Goal: Information Seeking & Learning: Learn about a topic

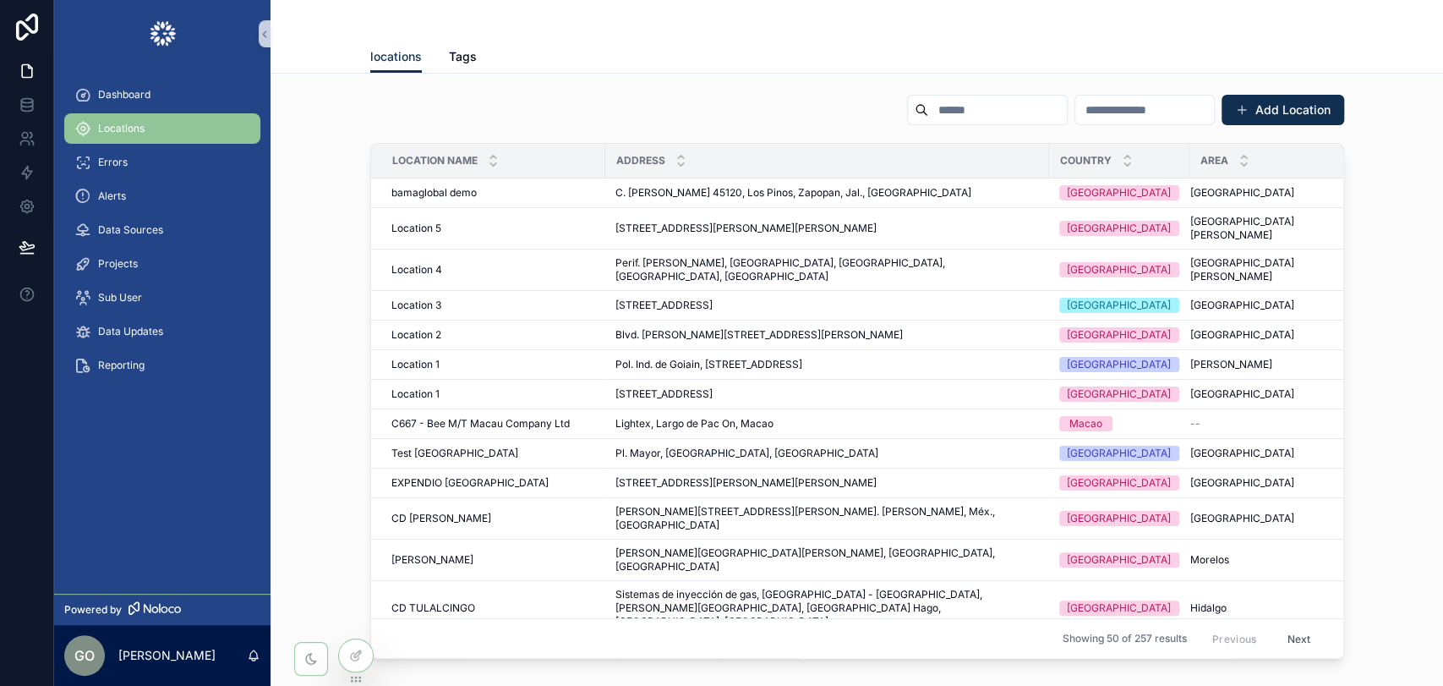
click at [928, 109] on input "scrollable content" at bounding box center [997, 110] width 139 height 24
paste input "**********"
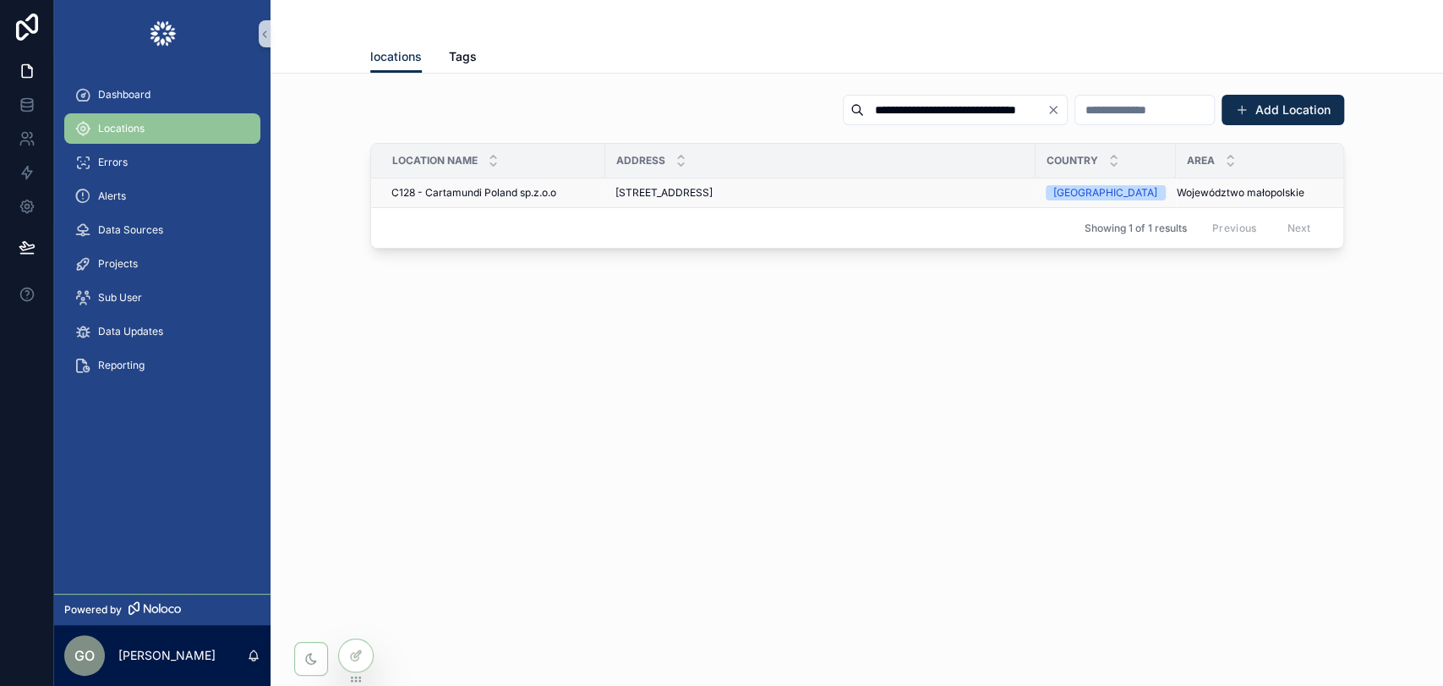
type input "**********"
click at [697, 196] on span "[STREET_ADDRESS]" at bounding box center [663, 193] width 97 height 14
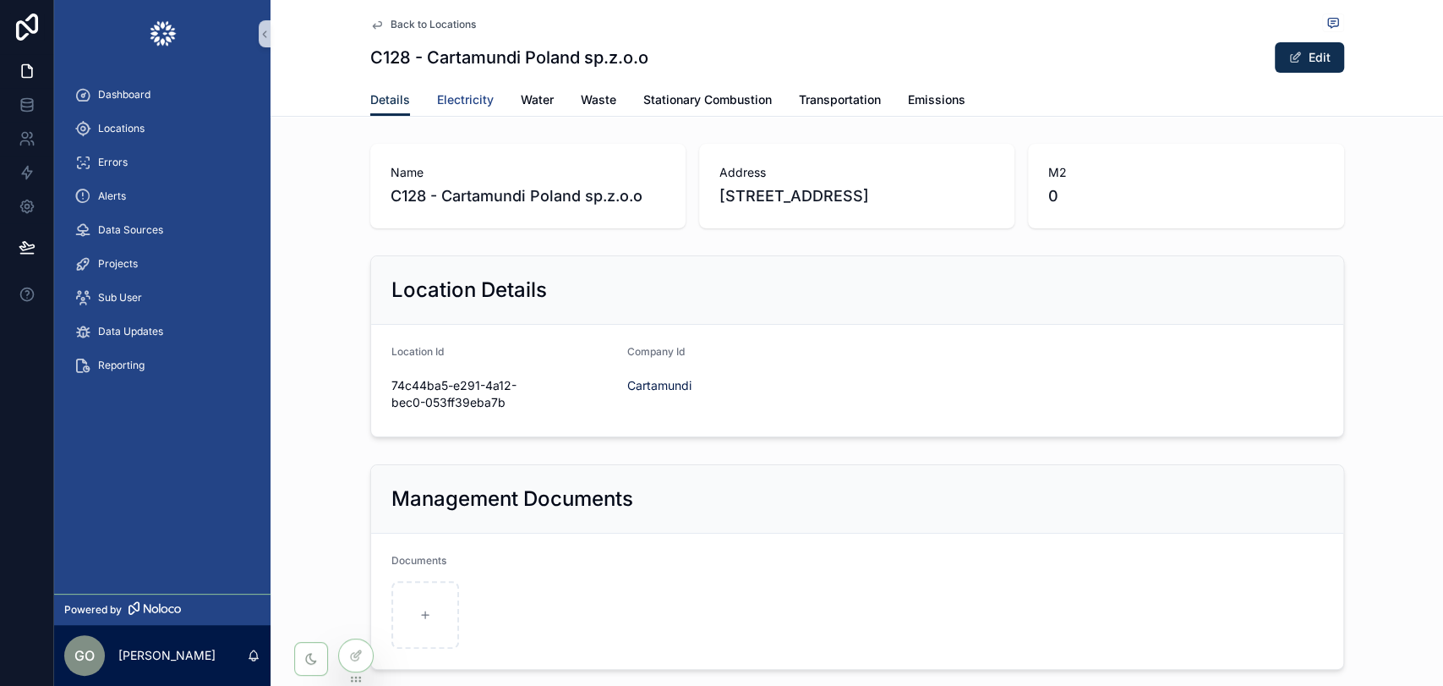
click at [452, 100] on span "Electricity" at bounding box center [465, 99] width 57 height 17
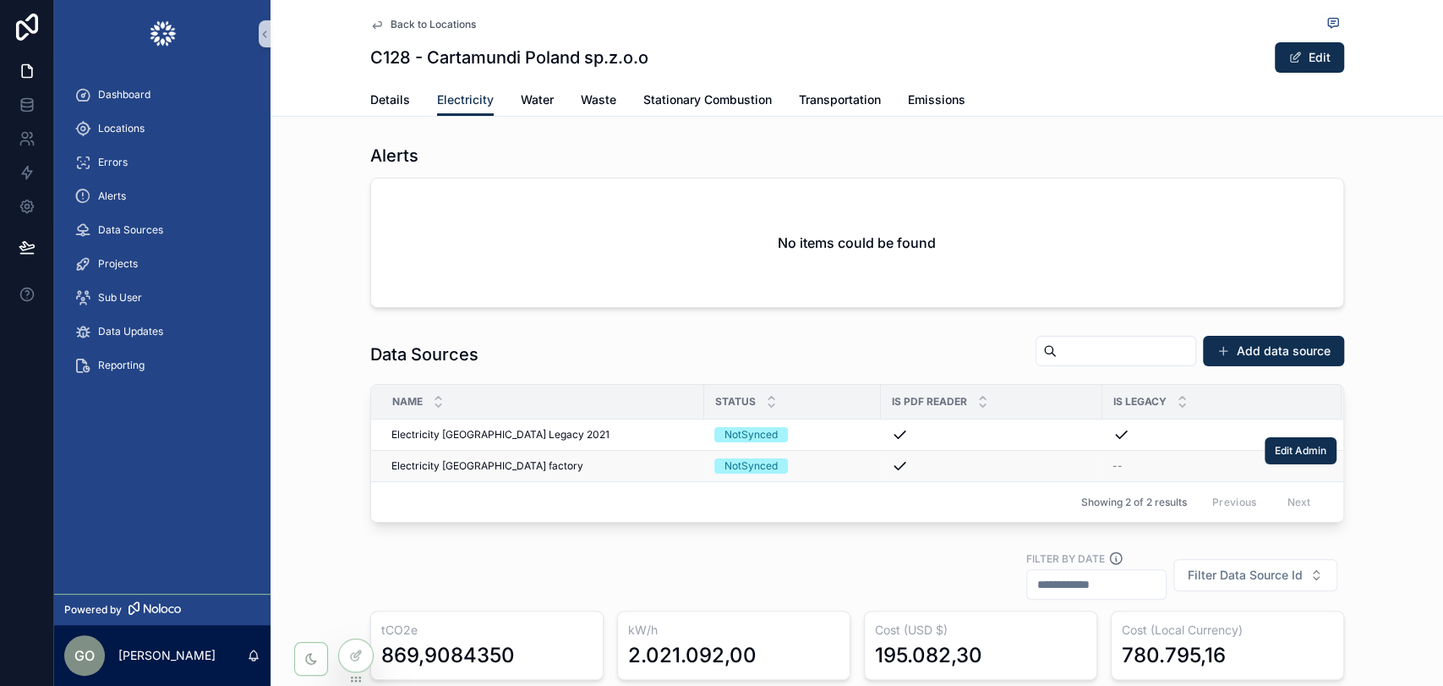
click at [494, 468] on span "Electricity [GEOGRAPHIC_DATA] factory" at bounding box center [487, 466] width 192 height 14
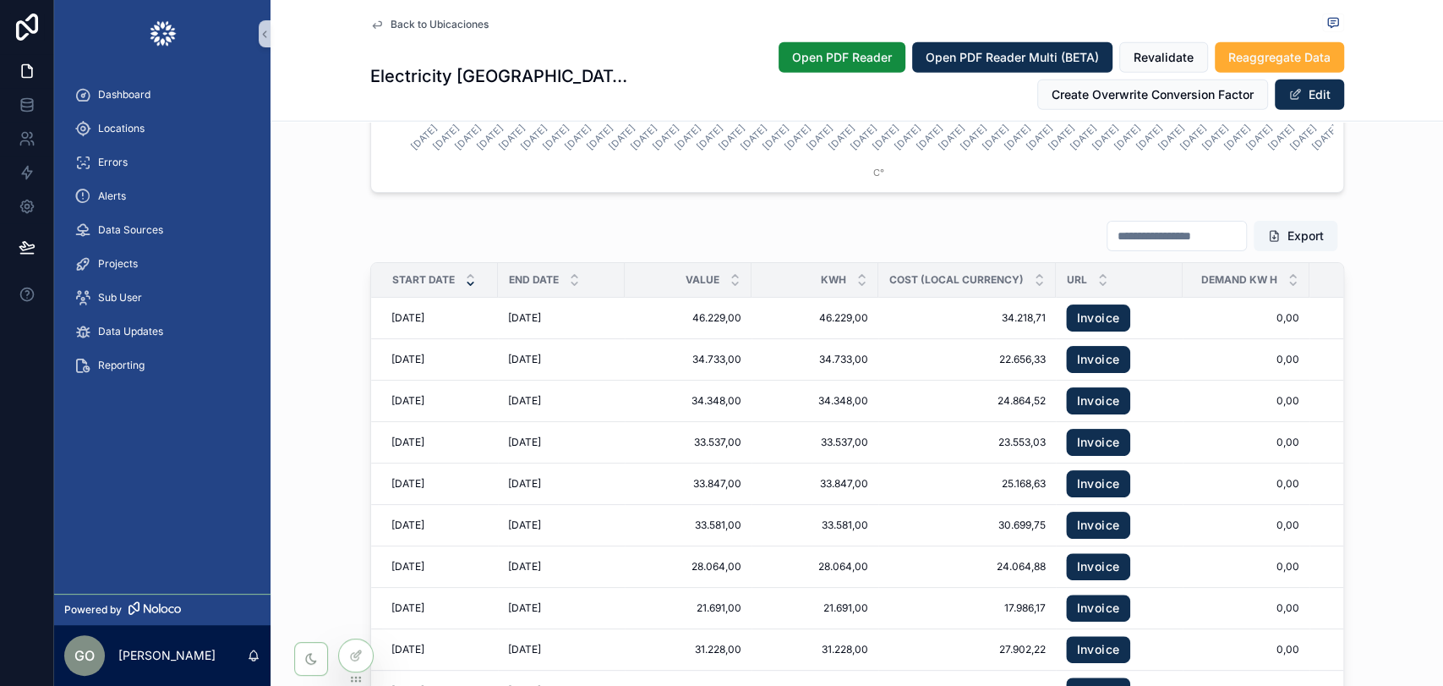
scroll to position [2818, 0]
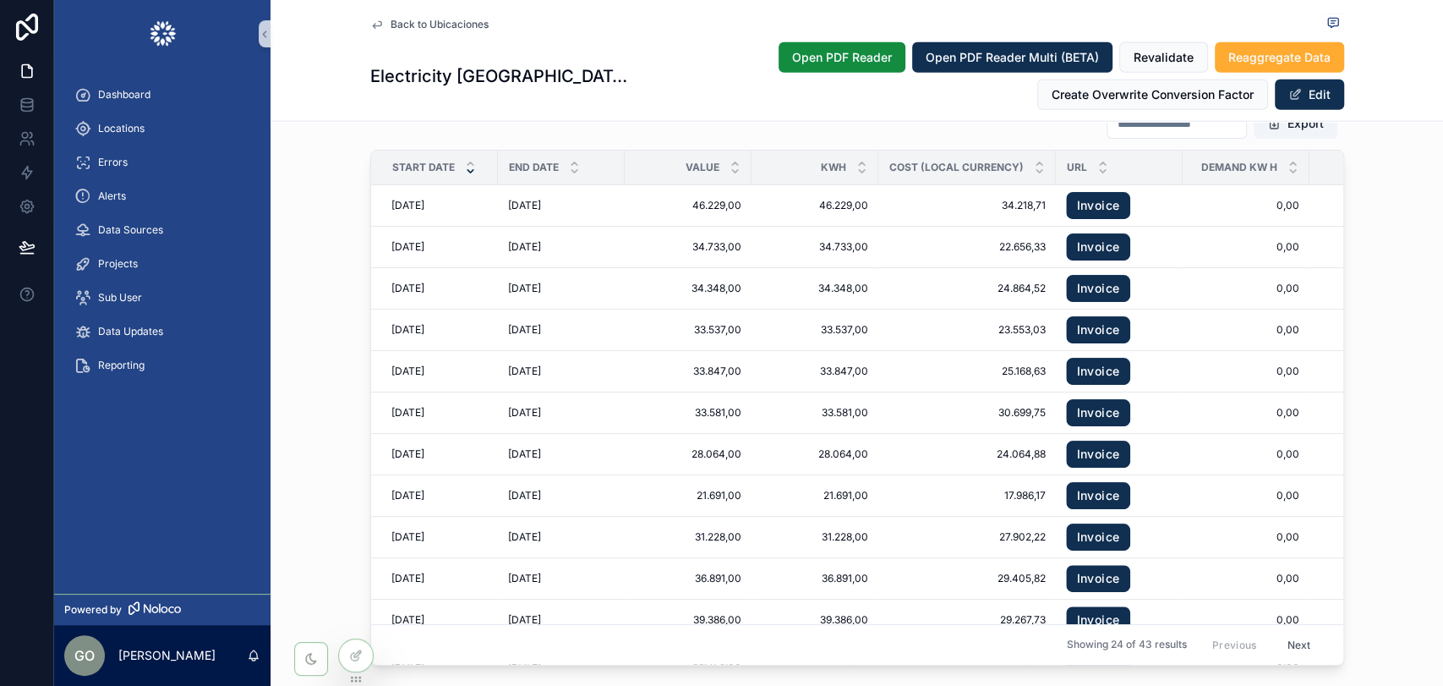
click at [468, 170] on icon "scrollable content" at bounding box center [471, 171] width 6 height 3
drag, startPoint x: 115, startPoint y: 124, endPoint x: 847, endPoint y: 168, distance: 733.5
click at [115, 125] on span "Locations" at bounding box center [121, 129] width 46 height 14
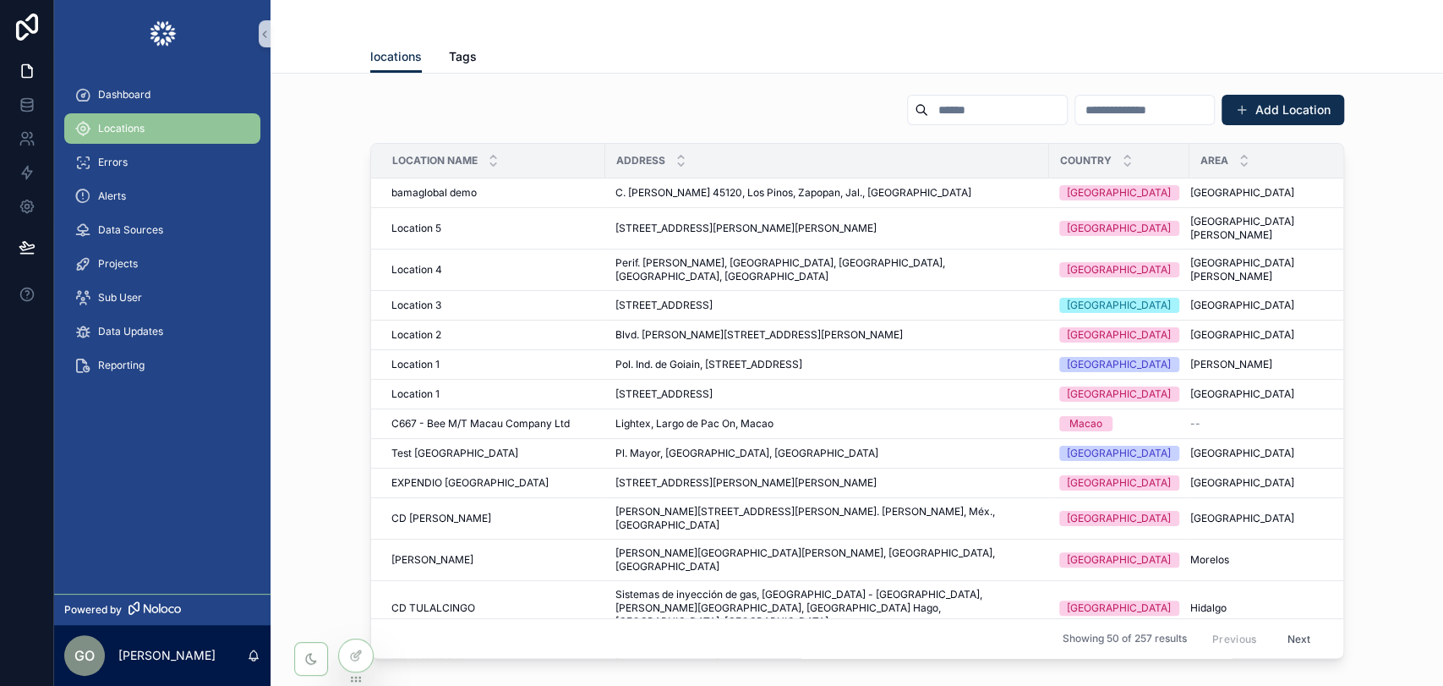
click at [928, 106] on input "scrollable content" at bounding box center [997, 110] width 139 height 24
paste input "**********"
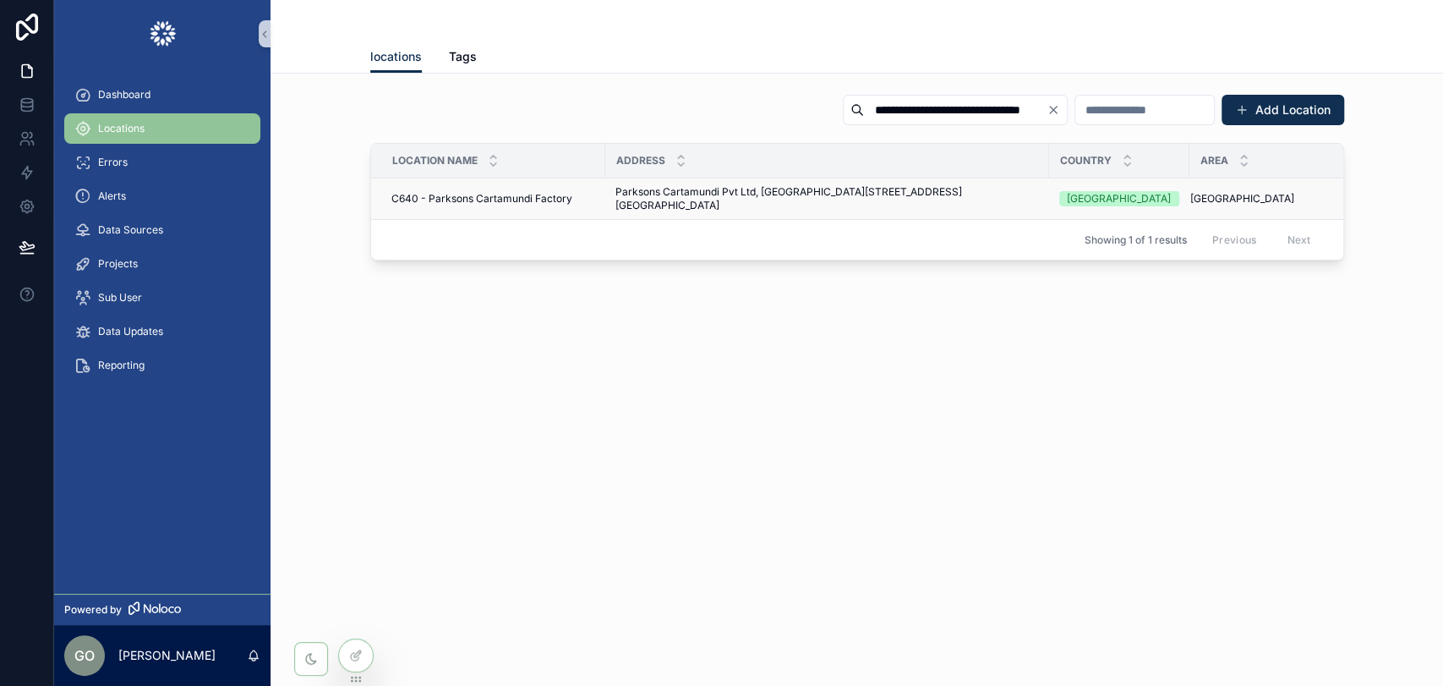
type input "**********"
click at [806, 189] on span "Parksons Cartamundi Pvt Ltd, [GEOGRAPHIC_DATA][STREET_ADDRESS][GEOGRAPHIC_DATA]" at bounding box center [827, 198] width 424 height 27
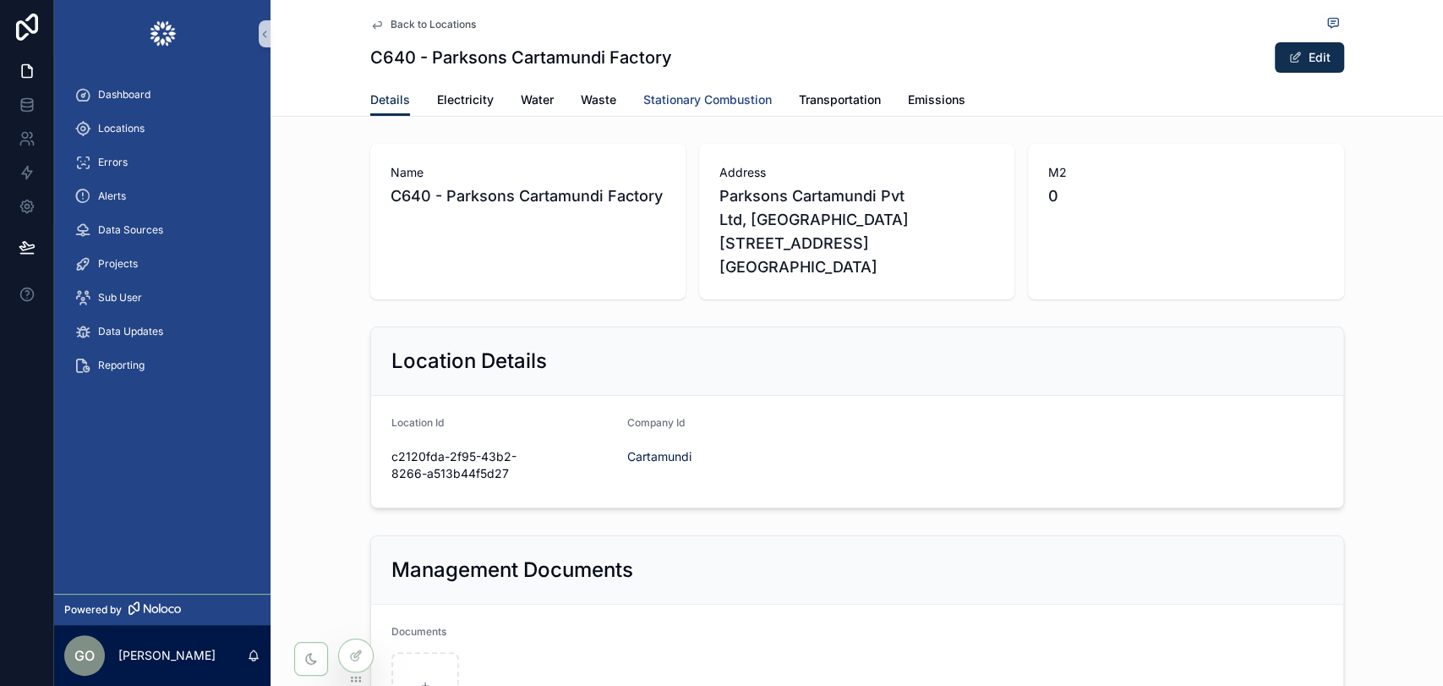
click at [736, 99] on span "Stationary Combustion" at bounding box center [707, 99] width 129 height 17
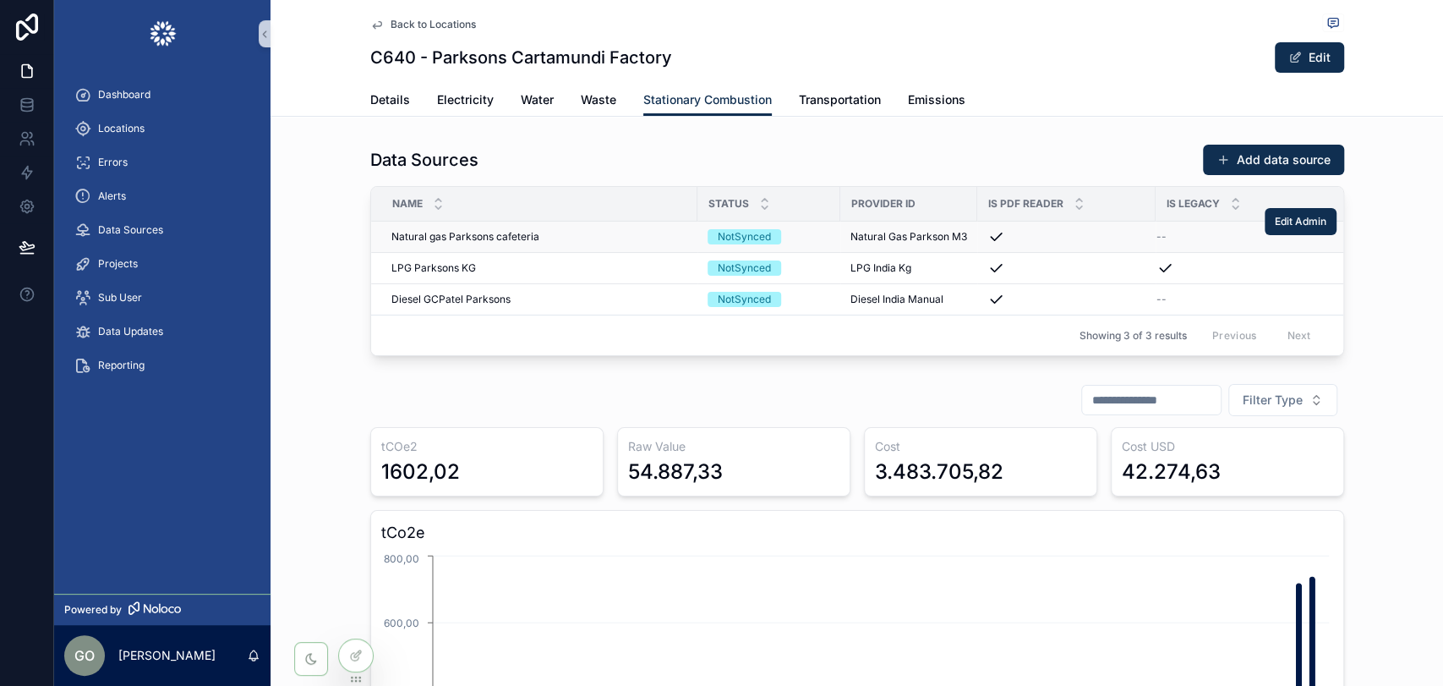
click at [491, 234] on span "Natural gas Parksons cafeteria" at bounding box center [465, 237] width 148 height 14
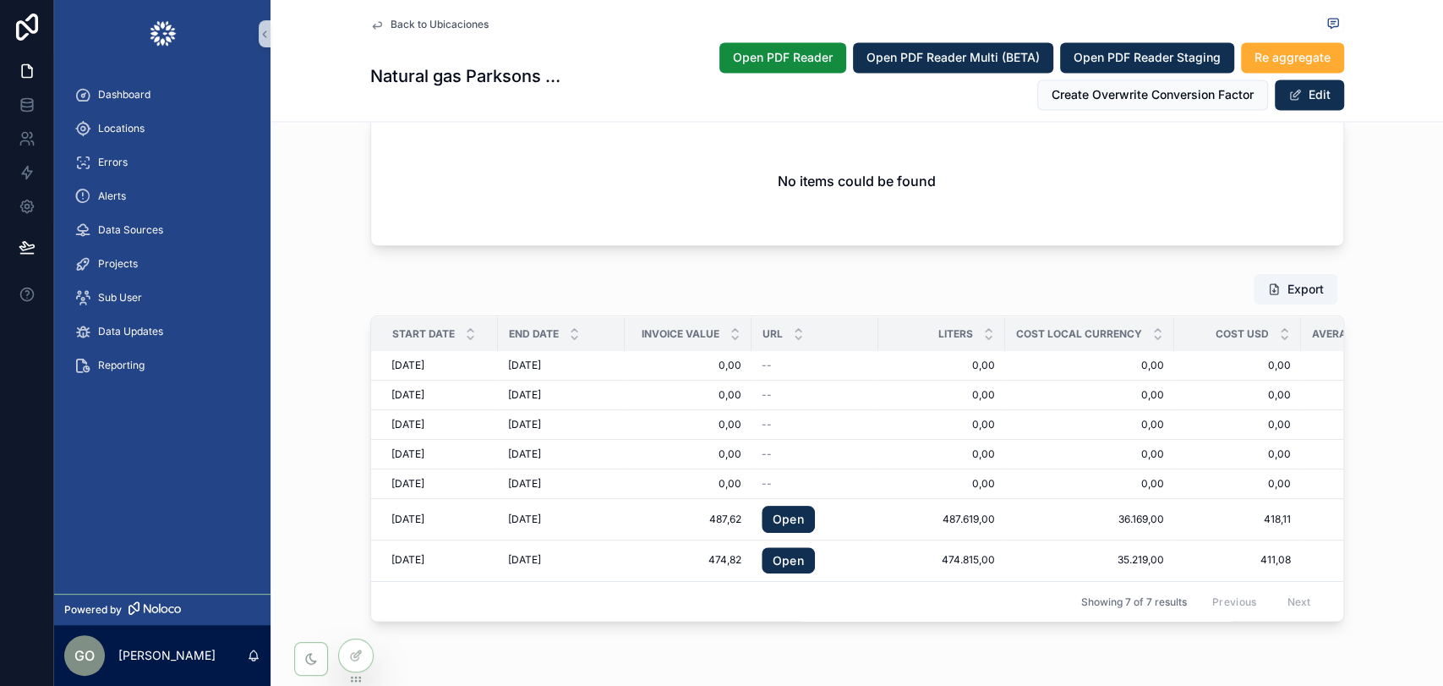
scroll to position [1966, 0]
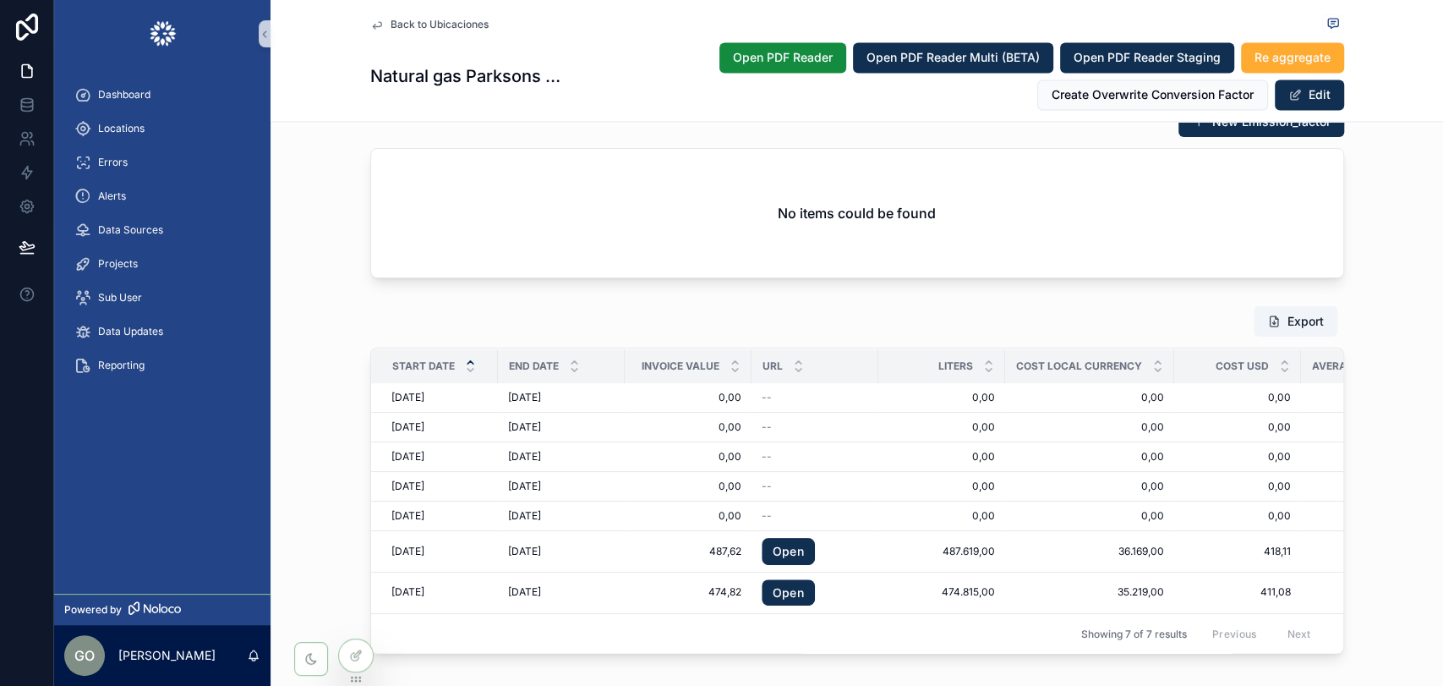
click at [465, 364] on div "scrollable content" at bounding box center [470, 365] width 11 height 19
click at [465, 368] on icon "scrollable content" at bounding box center [470, 369] width 11 height 11
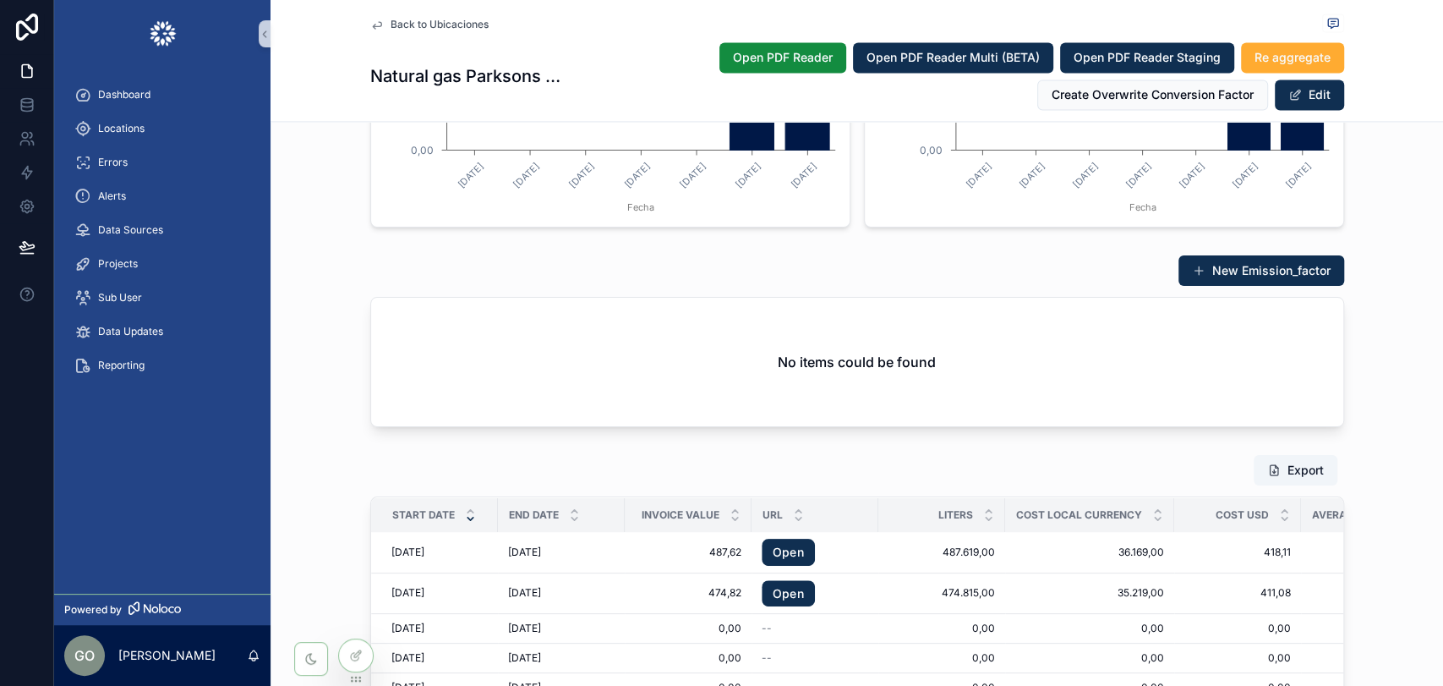
scroll to position [1966, 0]
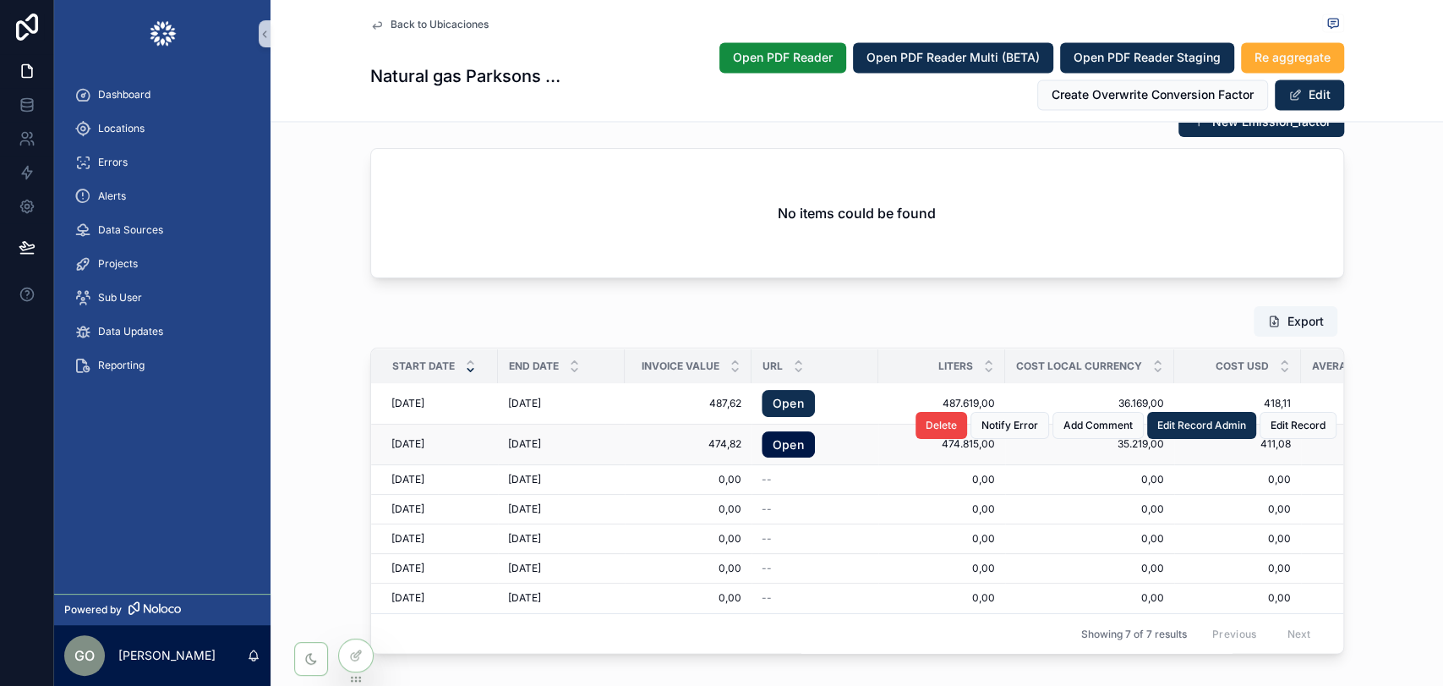
click at [782, 446] on link "Open" at bounding box center [788, 444] width 53 height 27
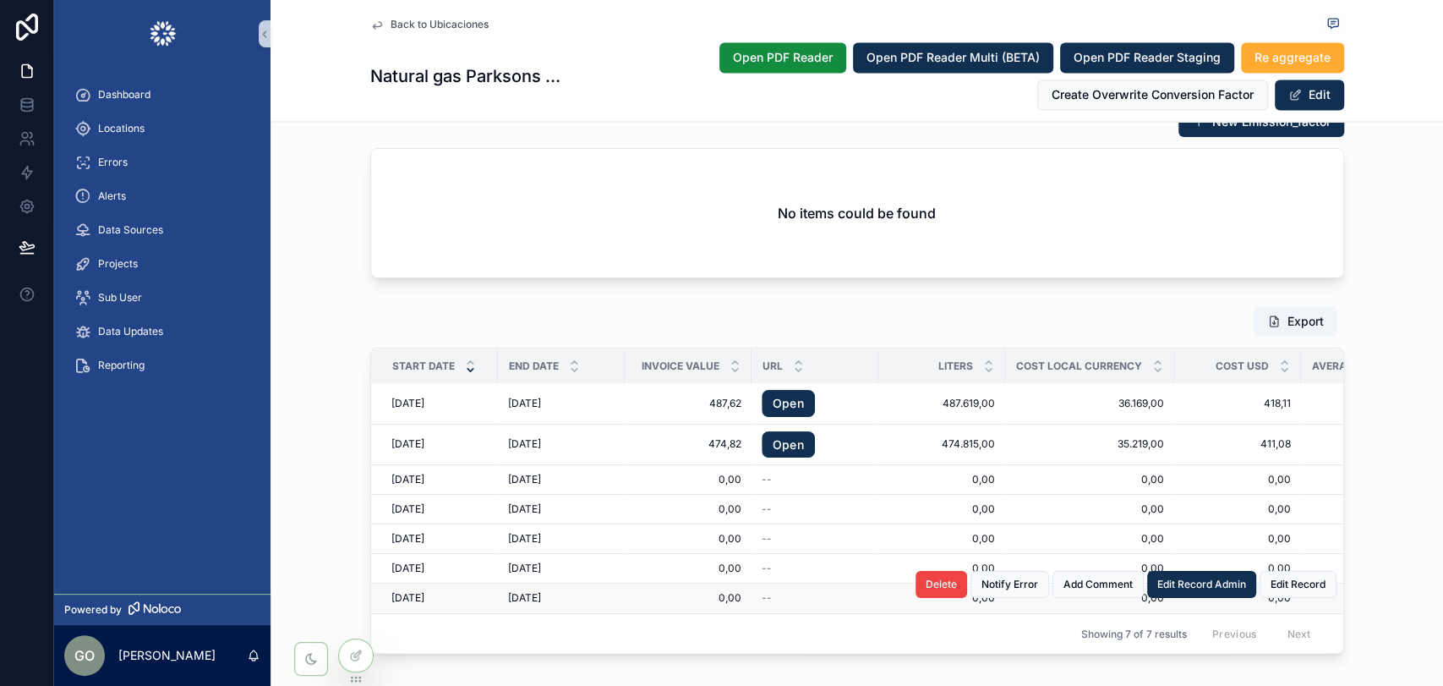
scroll to position [2060, 0]
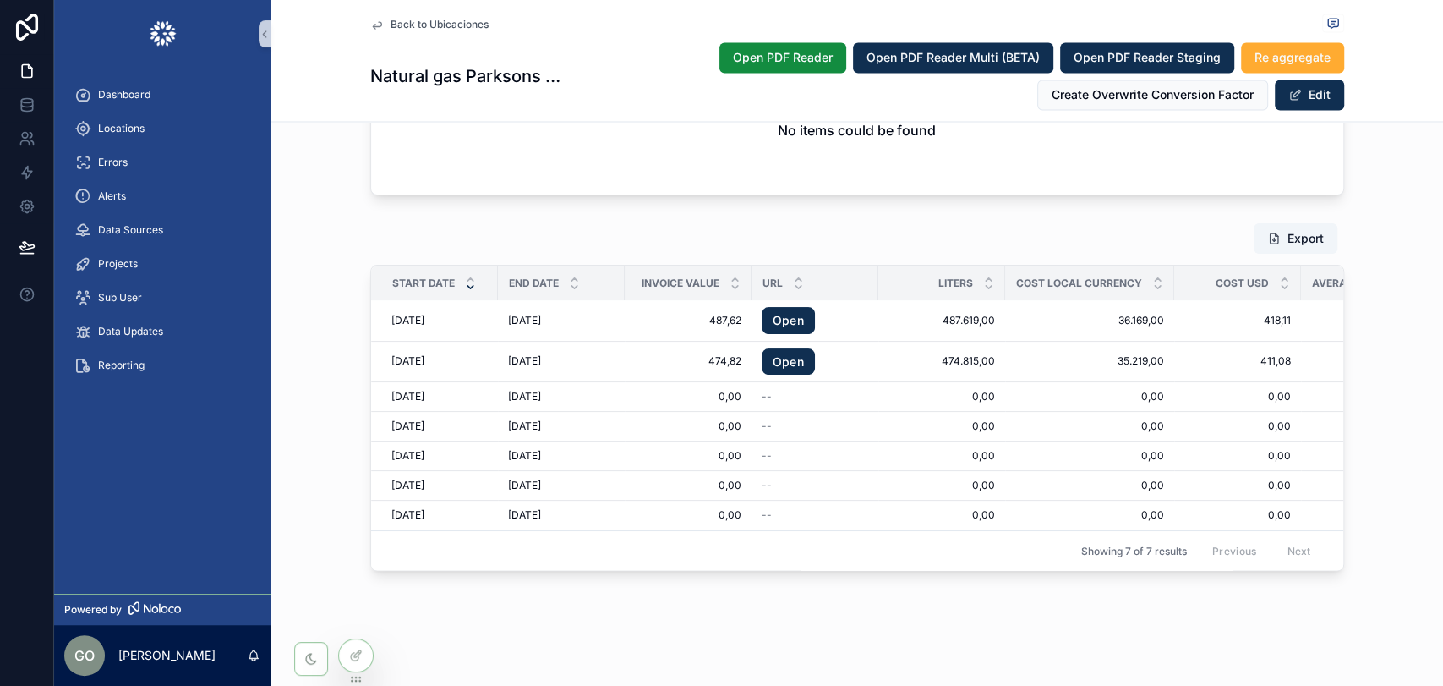
click at [465, 281] on icon "scrollable content" at bounding box center [470, 286] width 11 height 11
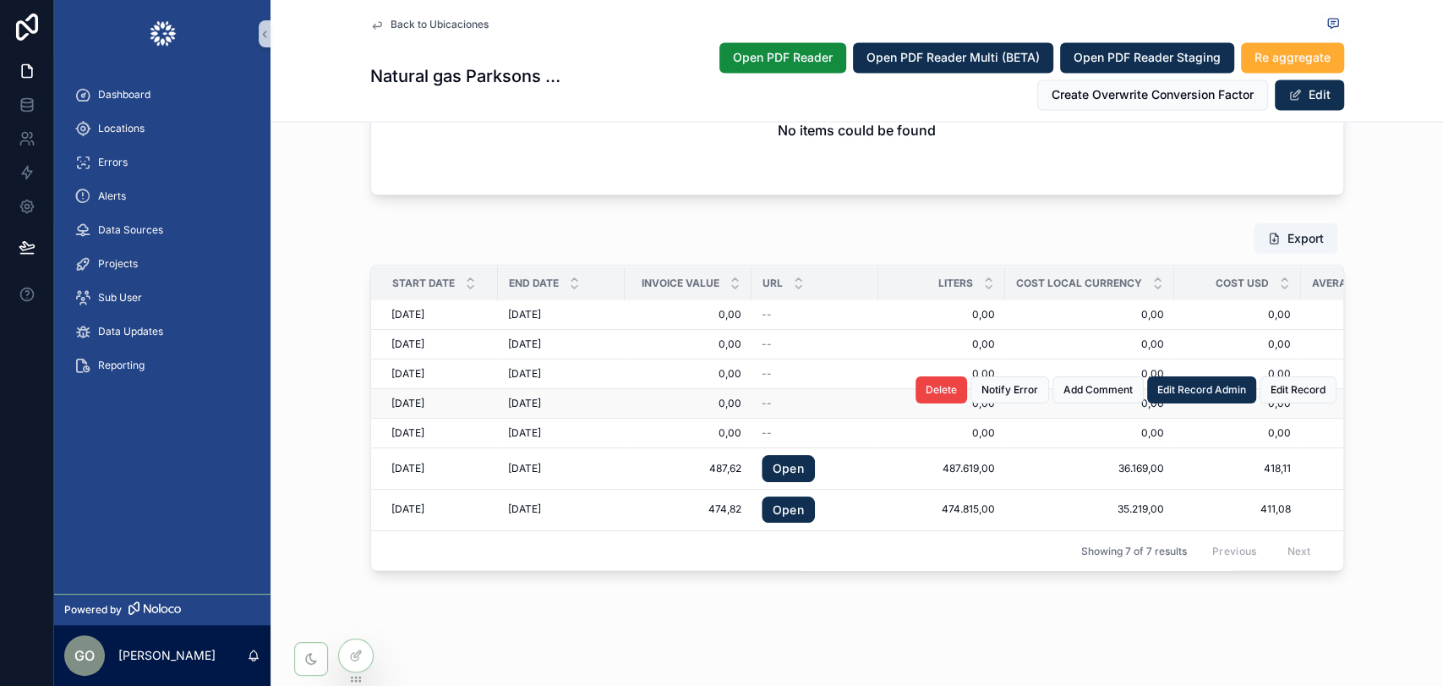
scroll to position [1966, 0]
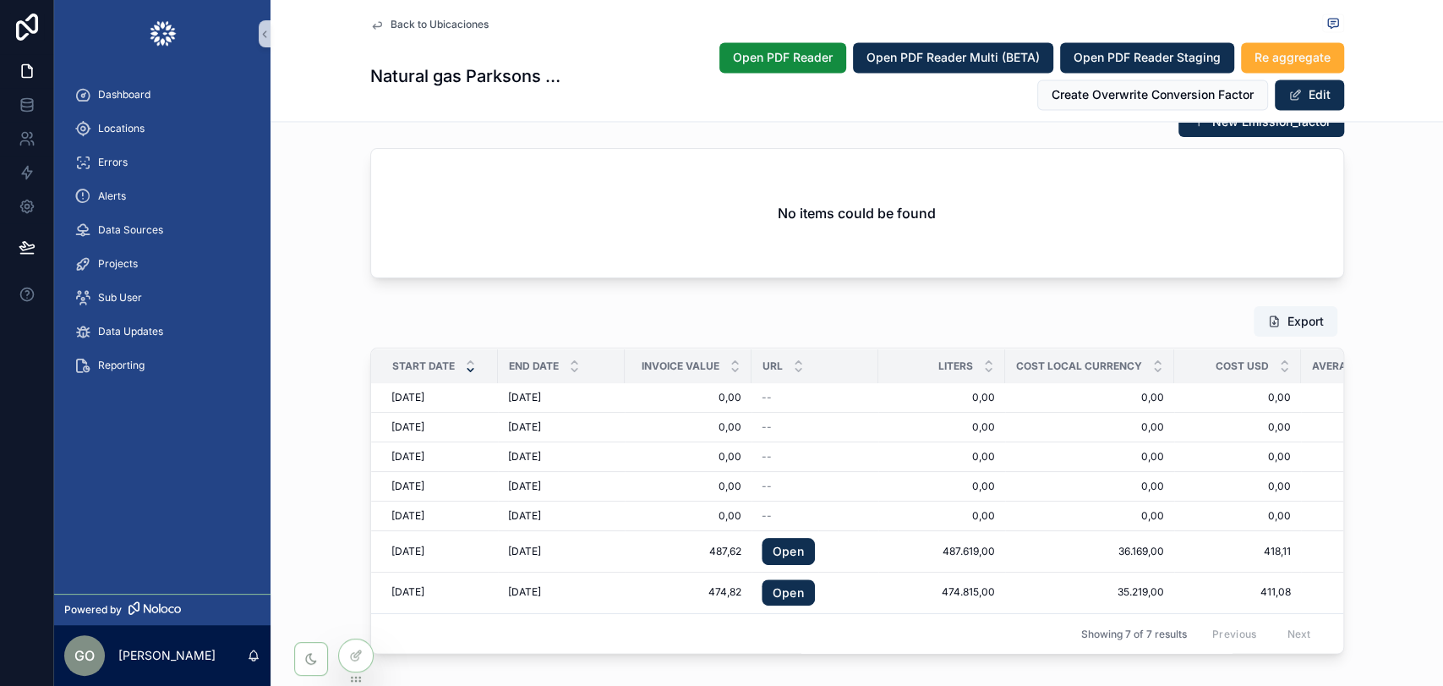
click at [465, 369] on icon "scrollable content" at bounding box center [470, 369] width 11 height 11
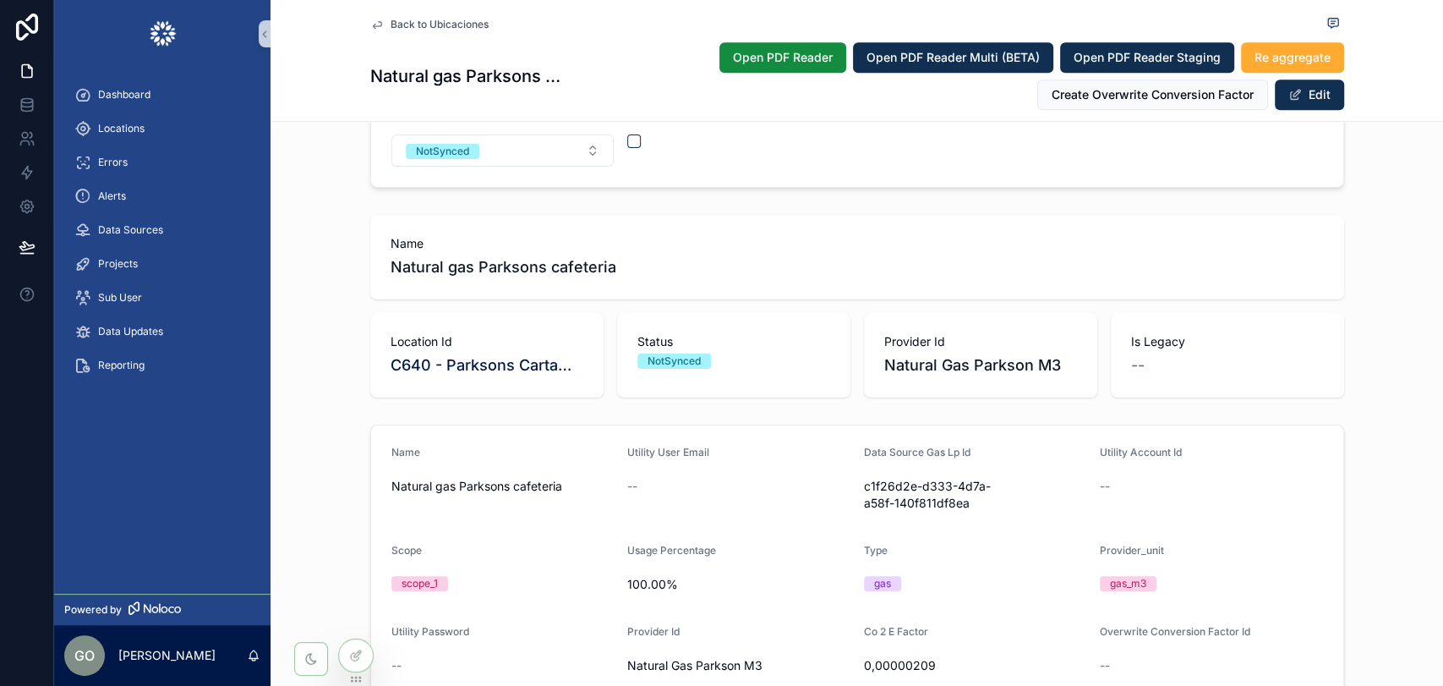
scroll to position [463, 0]
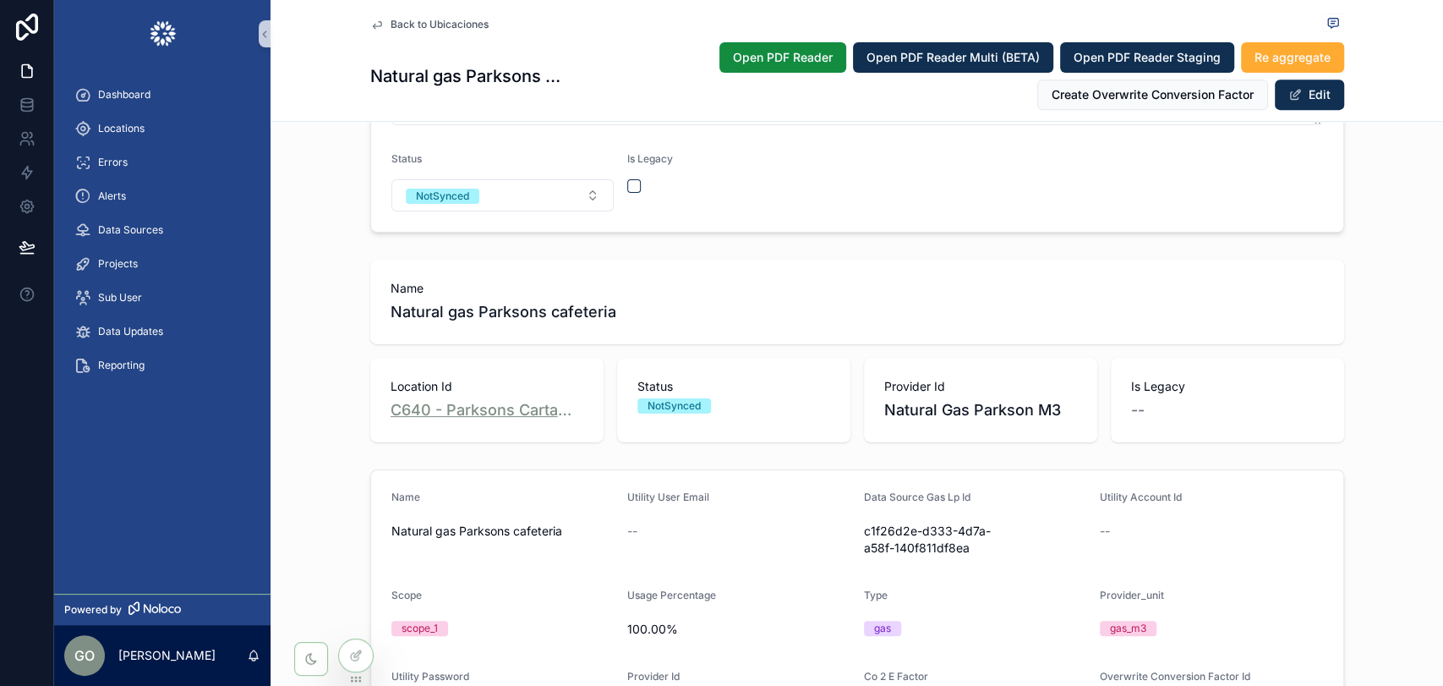
click at [493, 409] on span "C640 - Parksons Cartamundi Factory" at bounding box center [487, 410] width 193 height 24
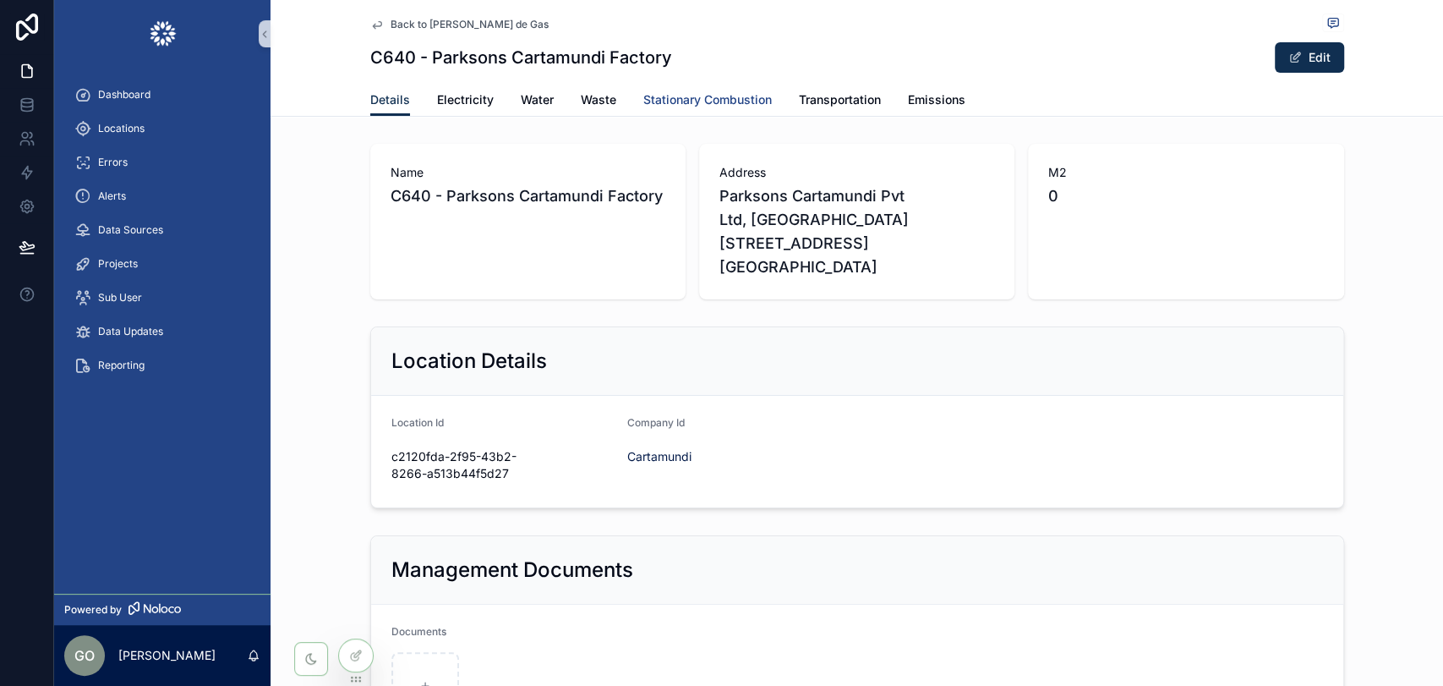
click at [683, 96] on span "Stationary Combustion" at bounding box center [707, 99] width 129 height 17
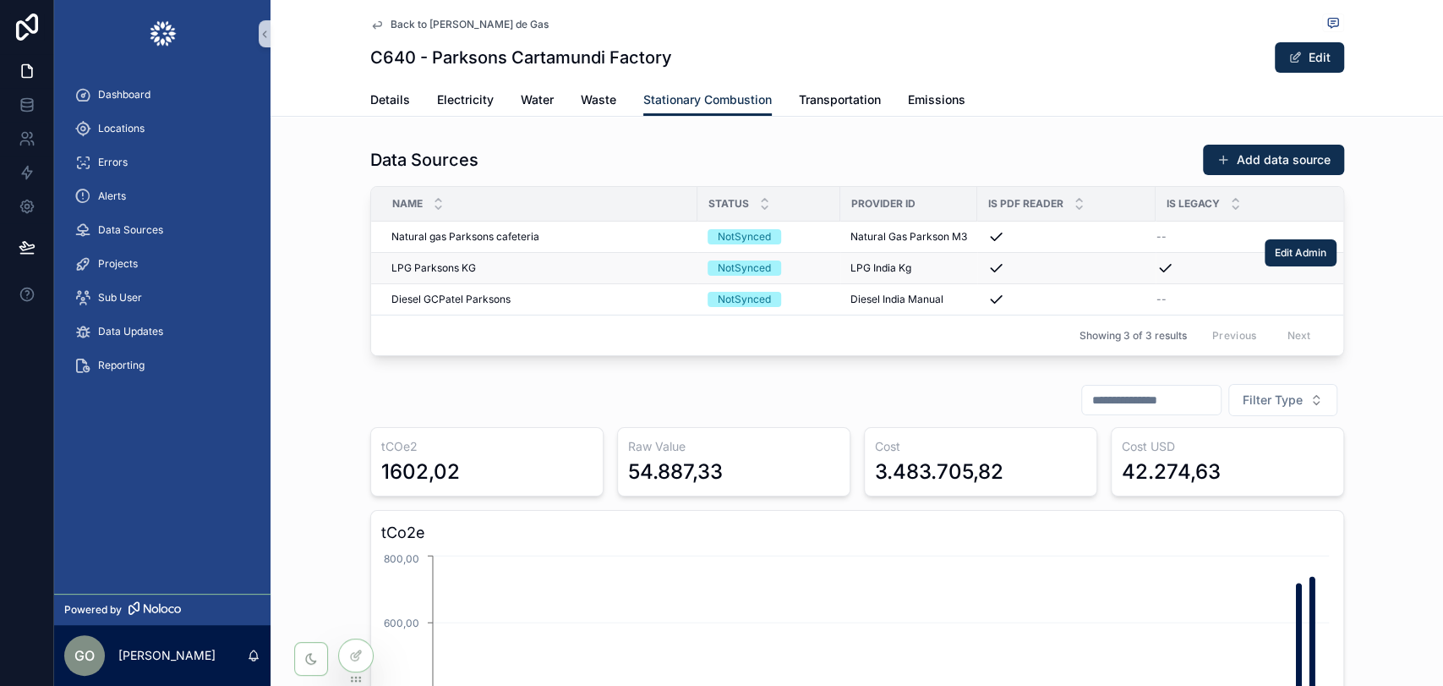
click at [437, 259] on td "LPG Parksons KG LPG Parksons KG" at bounding box center [534, 268] width 326 height 31
click at [437, 265] on span "LPG Parksons KG" at bounding box center [433, 268] width 85 height 14
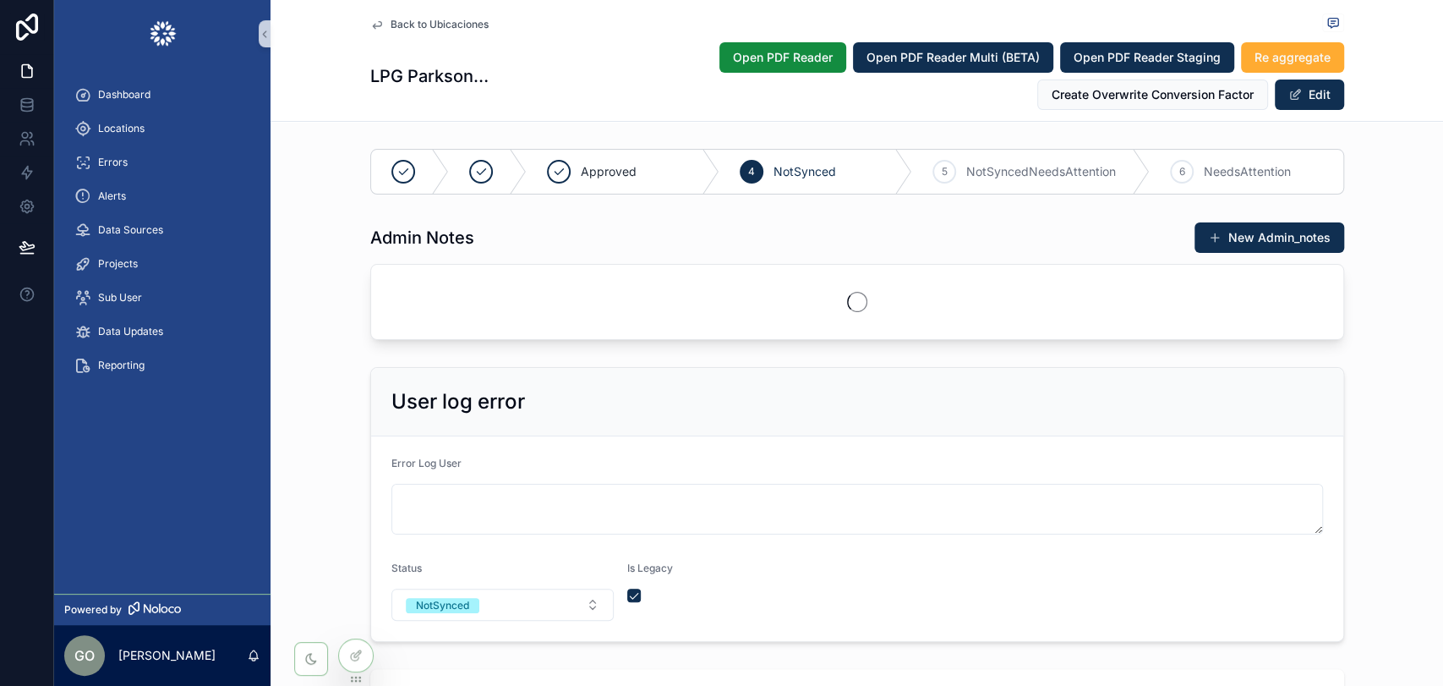
click at [1380, 248] on div "Admin Notes New Admin_notes" at bounding box center [857, 281] width 1173 height 132
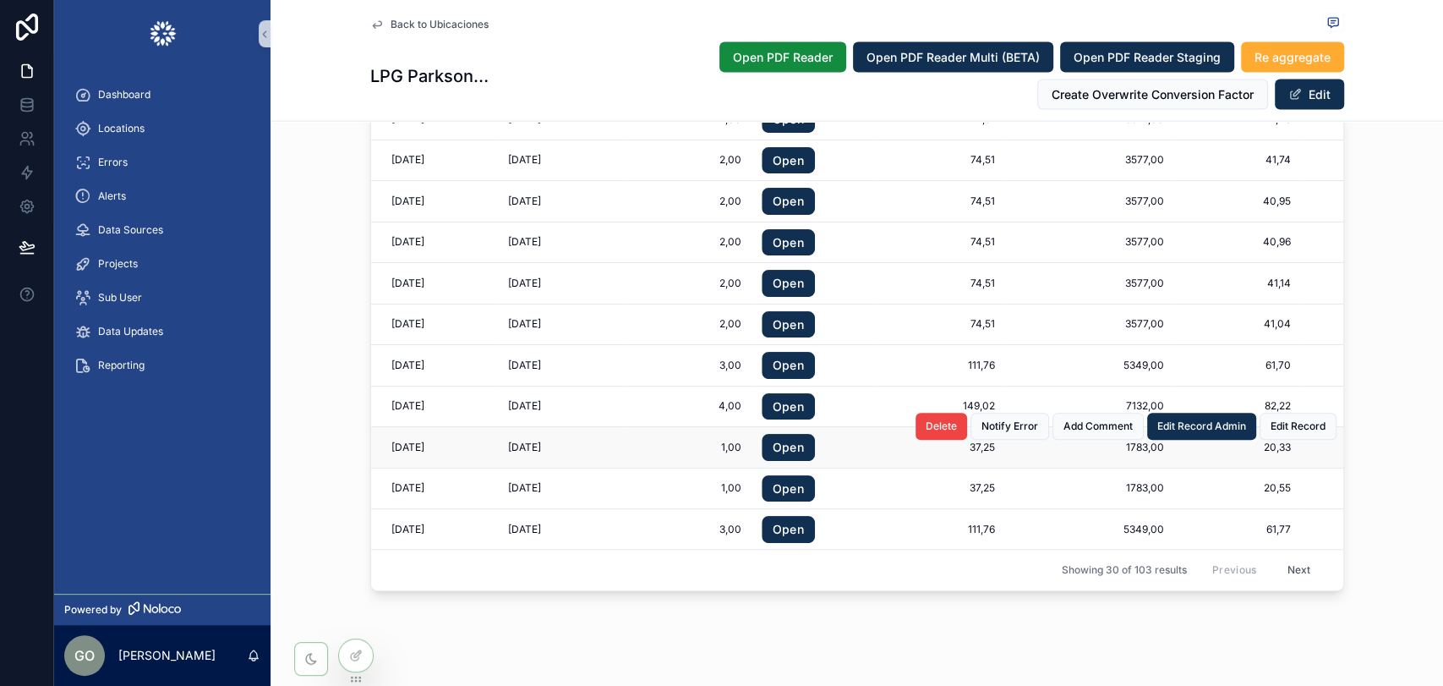
scroll to position [2254, 0]
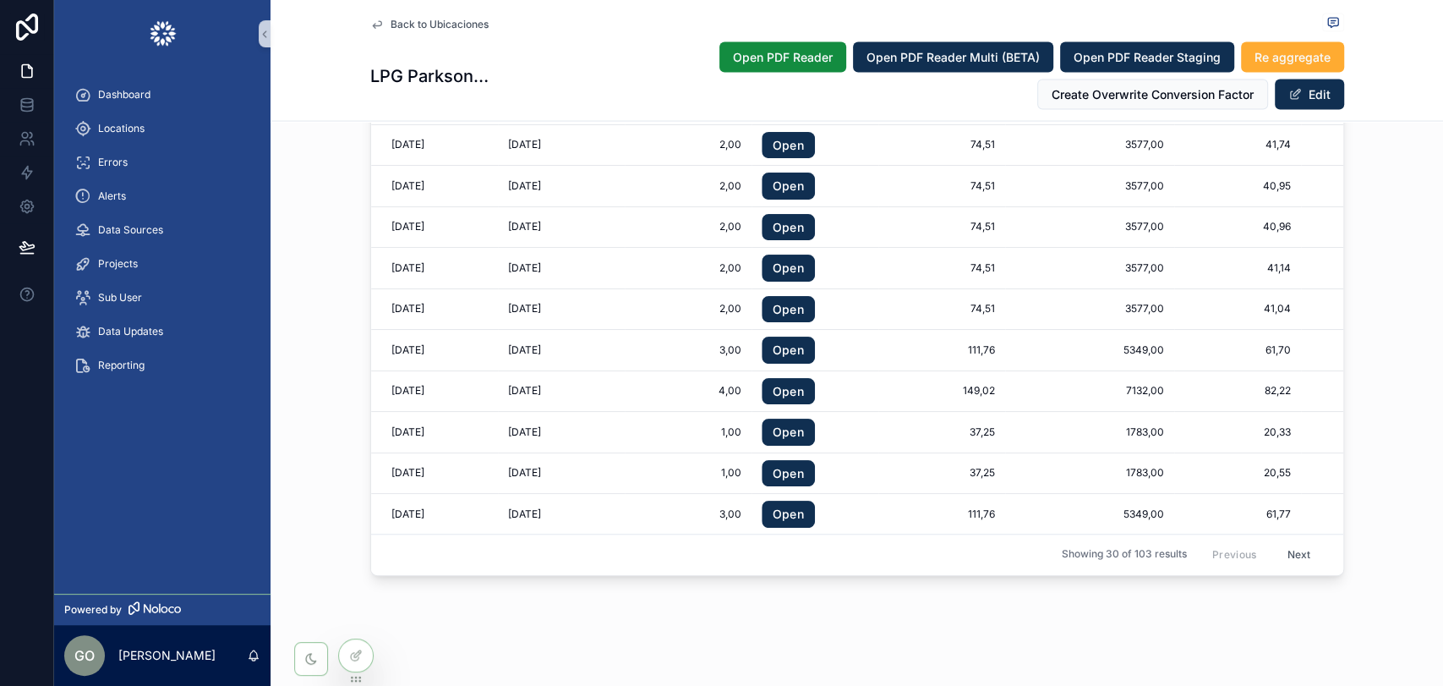
click at [1280, 542] on button "Next" at bounding box center [1298, 555] width 47 height 26
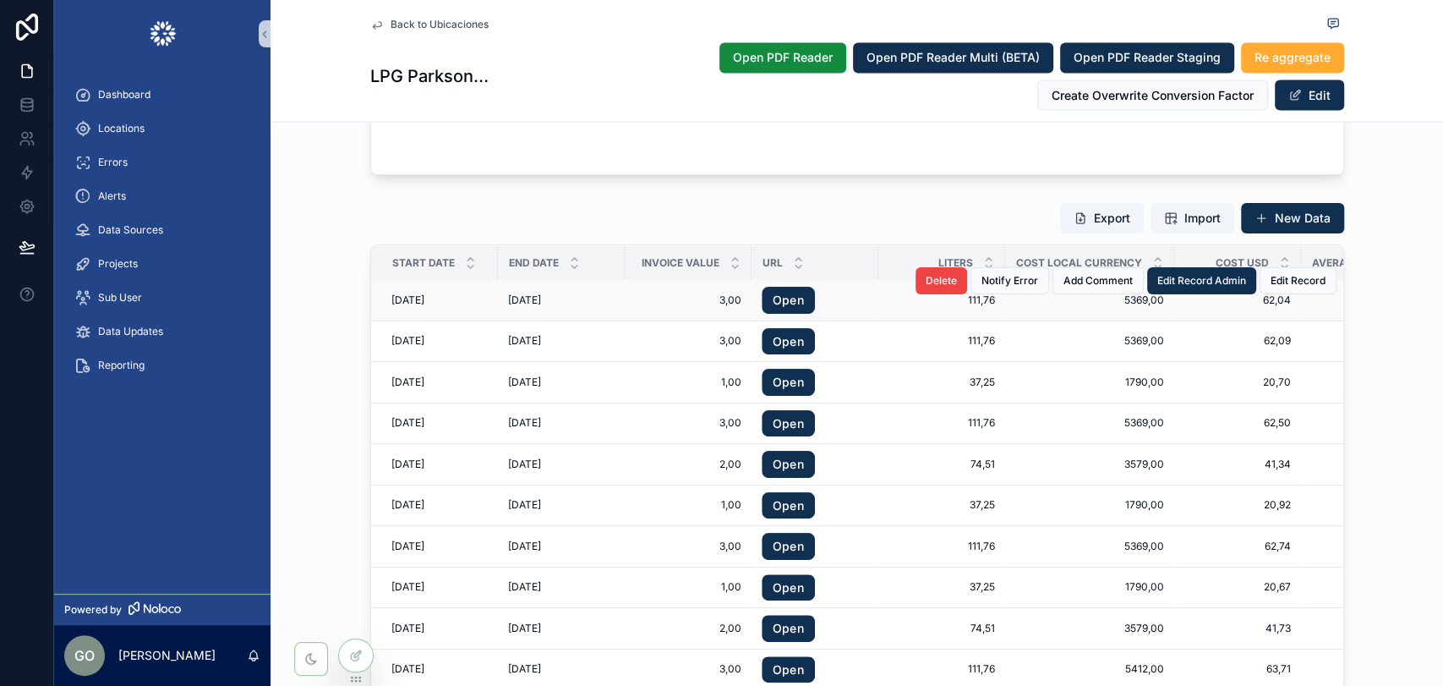
scroll to position [2066, 0]
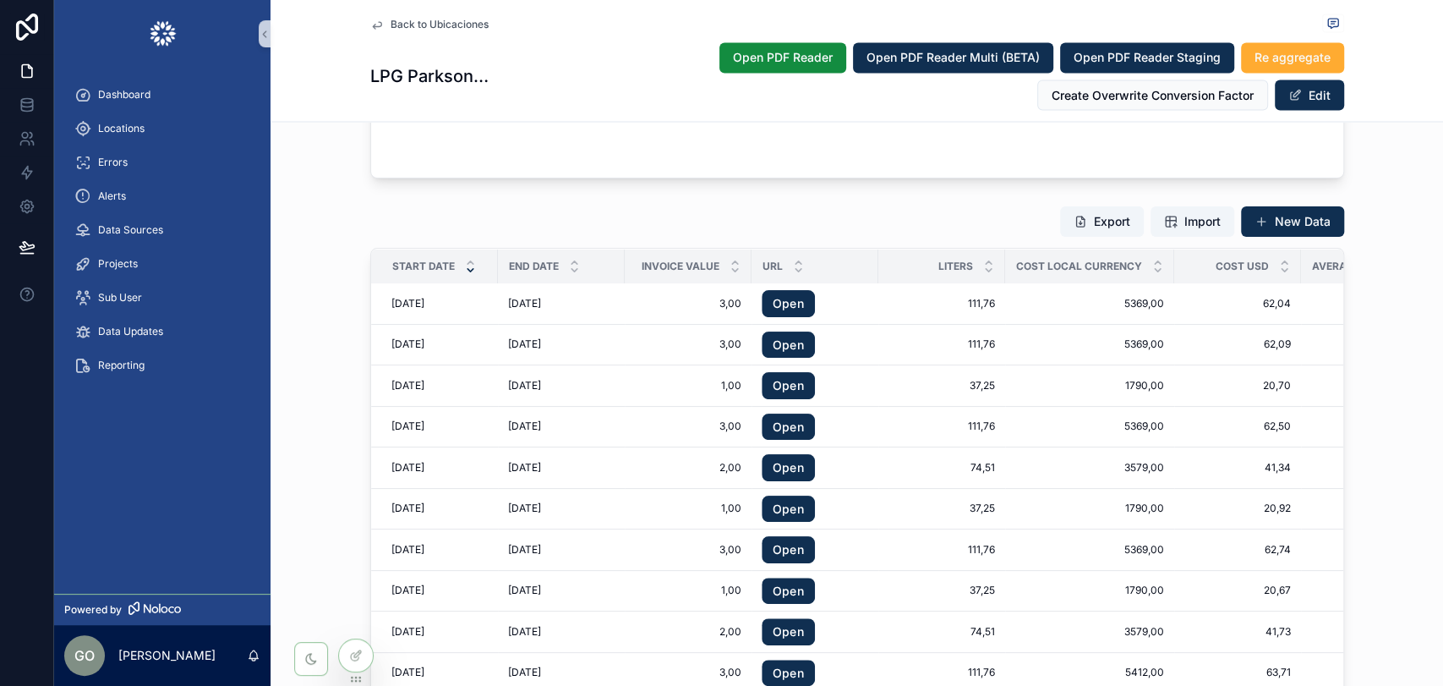
click at [468, 268] on icon "scrollable content" at bounding box center [471, 269] width 6 height 3
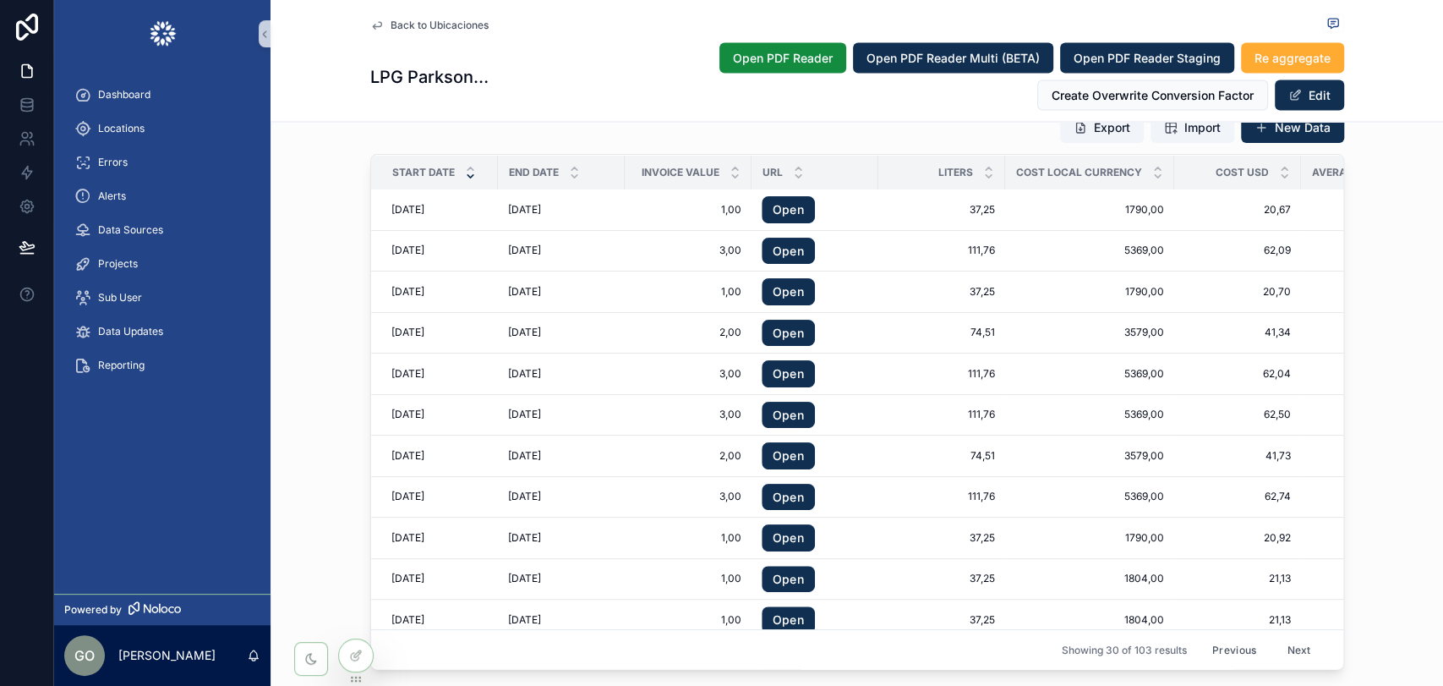
click at [465, 173] on icon "scrollable content" at bounding box center [470, 175] width 11 height 11
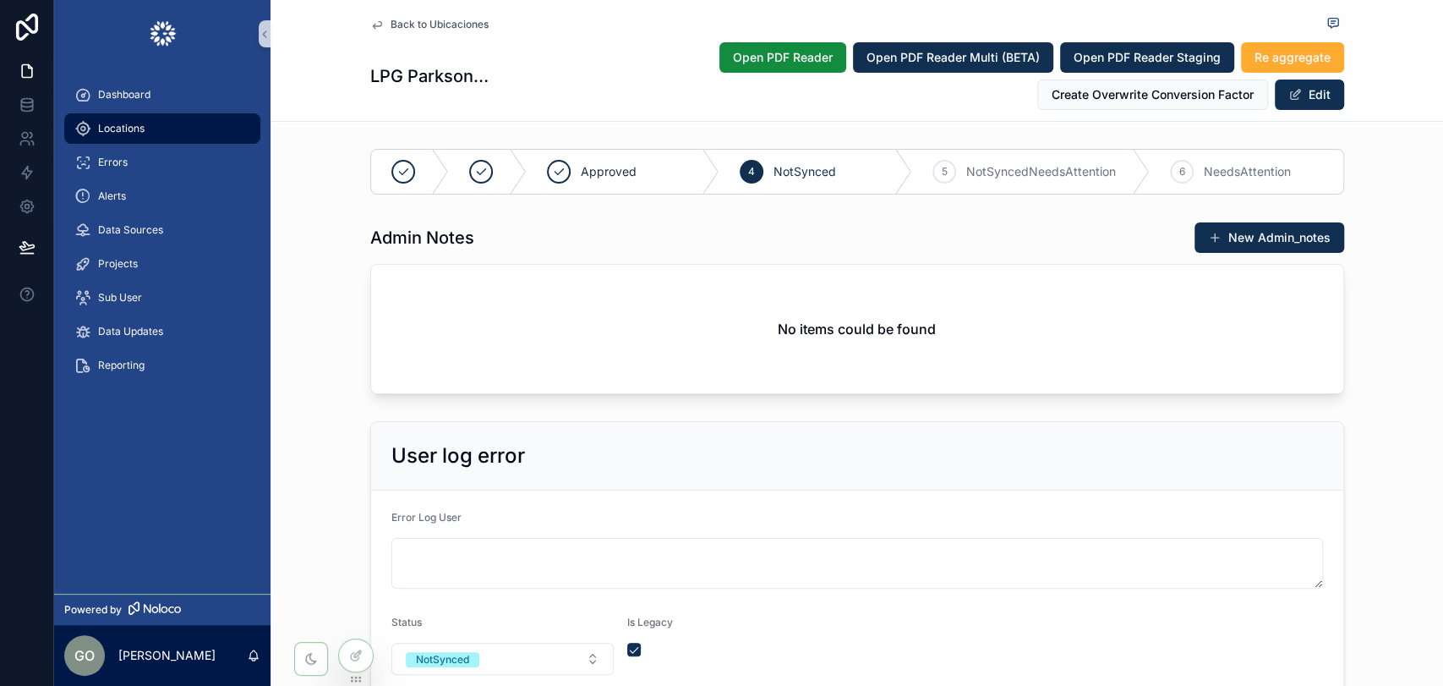
click at [95, 126] on div "Locations" at bounding box center [162, 128] width 176 height 27
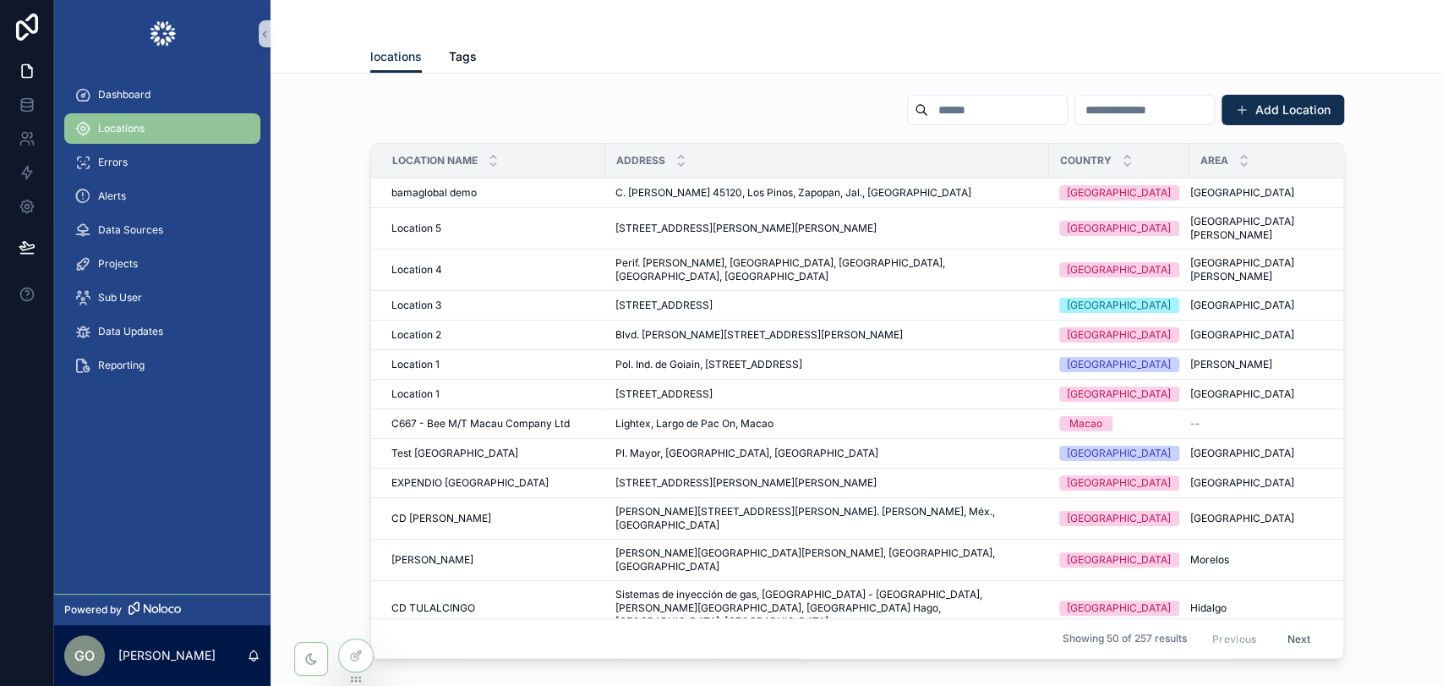
click at [928, 108] on input "scrollable content" at bounding box center [997, 110] width 139 height 24
paste input "**********"
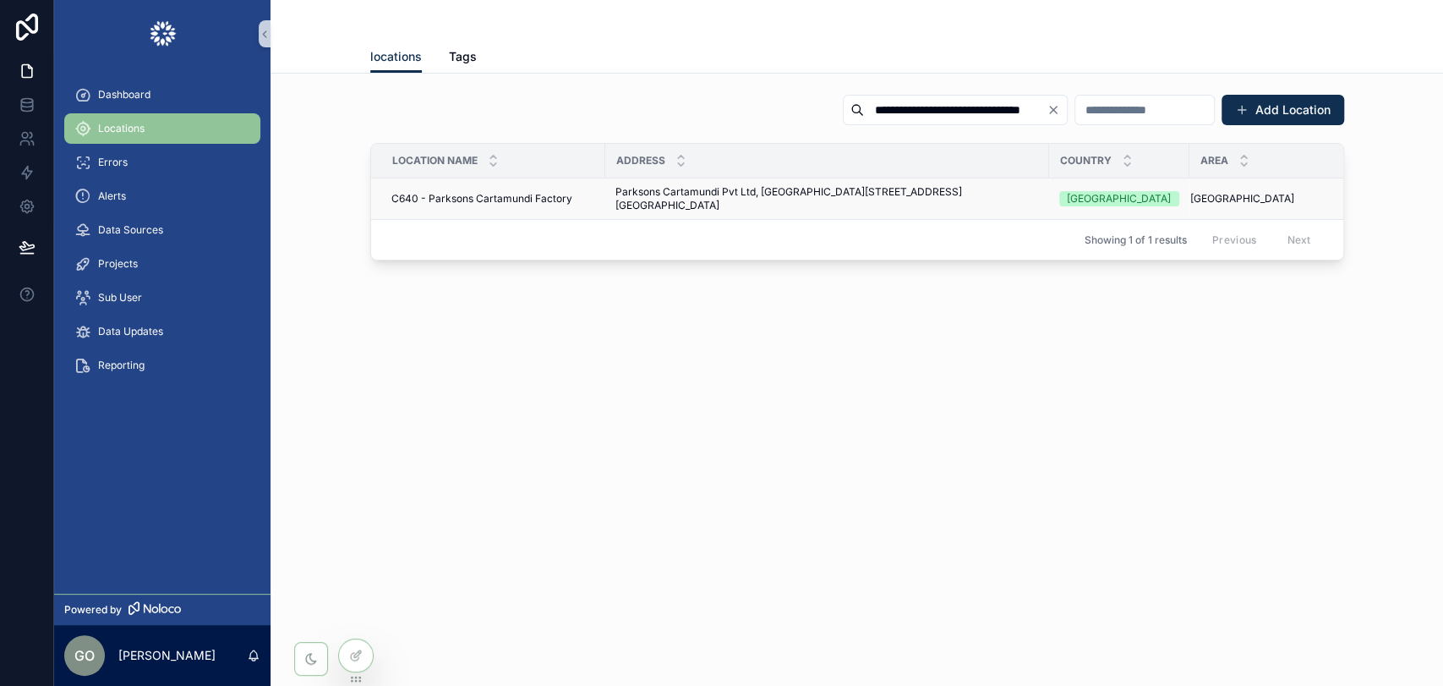
type input "**********"
click at [723, 190] on span "Parksons Cartamundi Pvt Ltd, [GEOGRAPHIC_DATA][STREET_ADDRESS][GEOGRAPHIC_DATA]" at bounding box center [827, 198] width 424 height 27
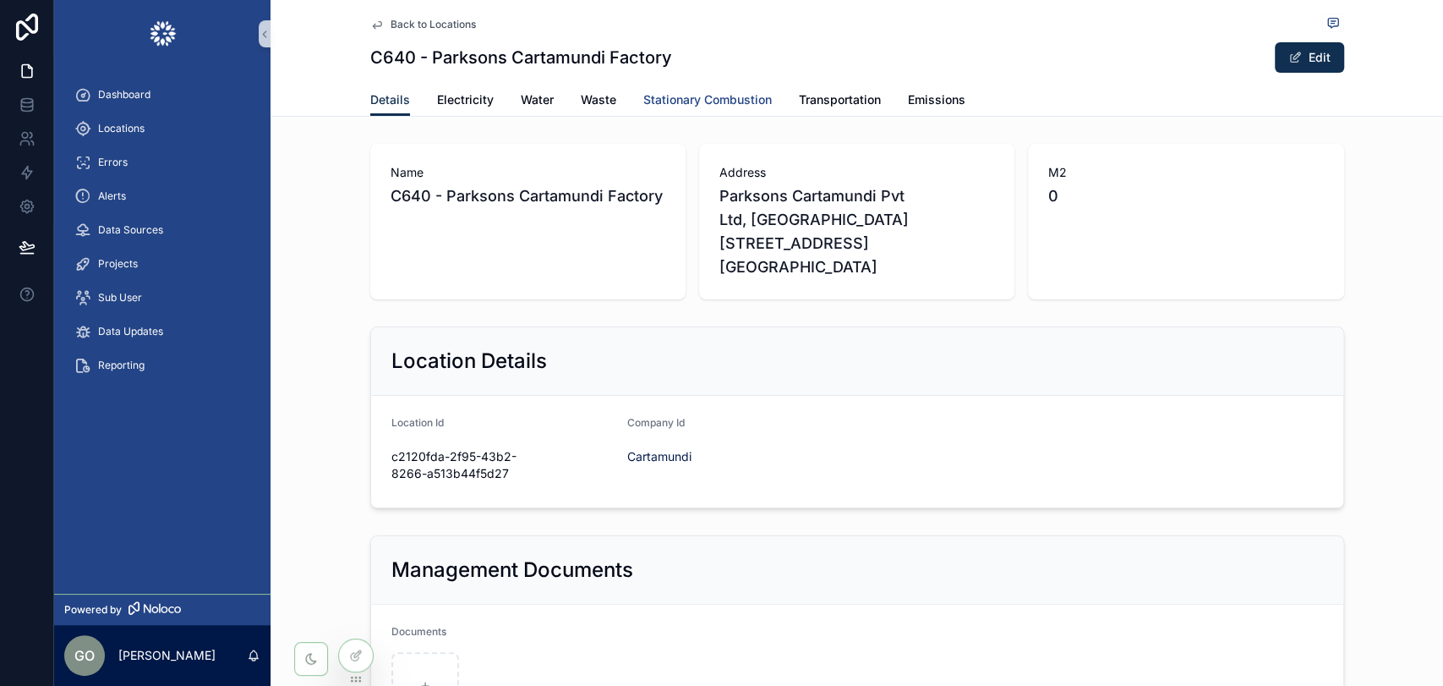
click at [681, 94] on span "Stationary Combustion" at bounding box center [707, 99] width 129 height 17
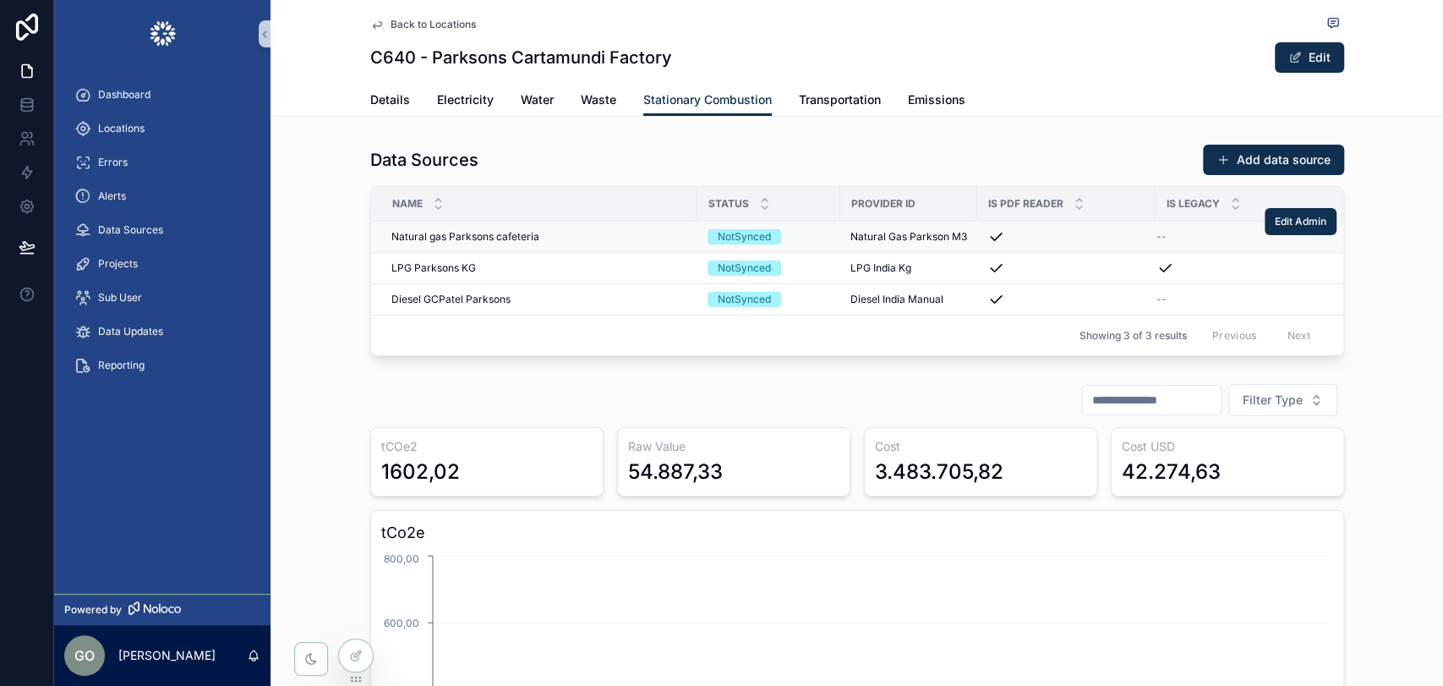
click at [524, 236] on span "Natural gas Parksons cafeteria" at bounding box center [465, 237] width 148 height 14
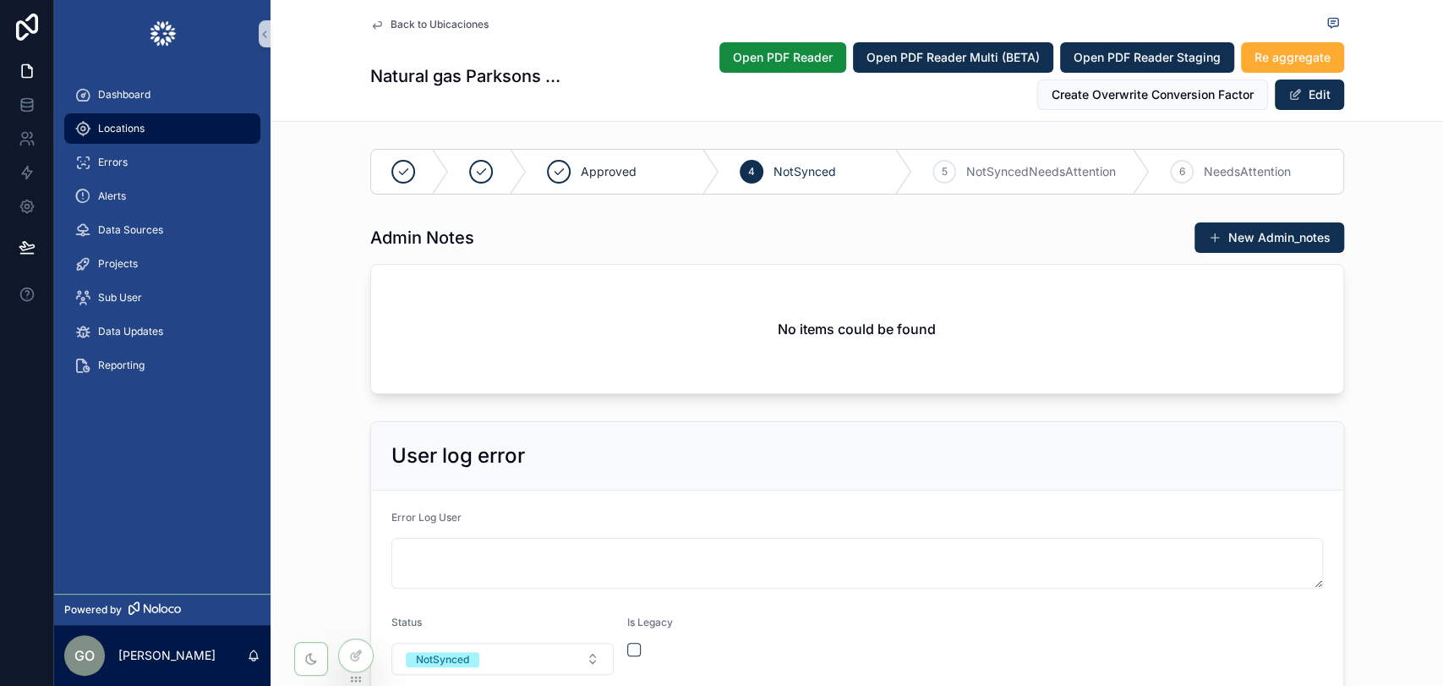
click at [162, 123] on div "Locations" at bounding box center [162, 128] width 176 height 27
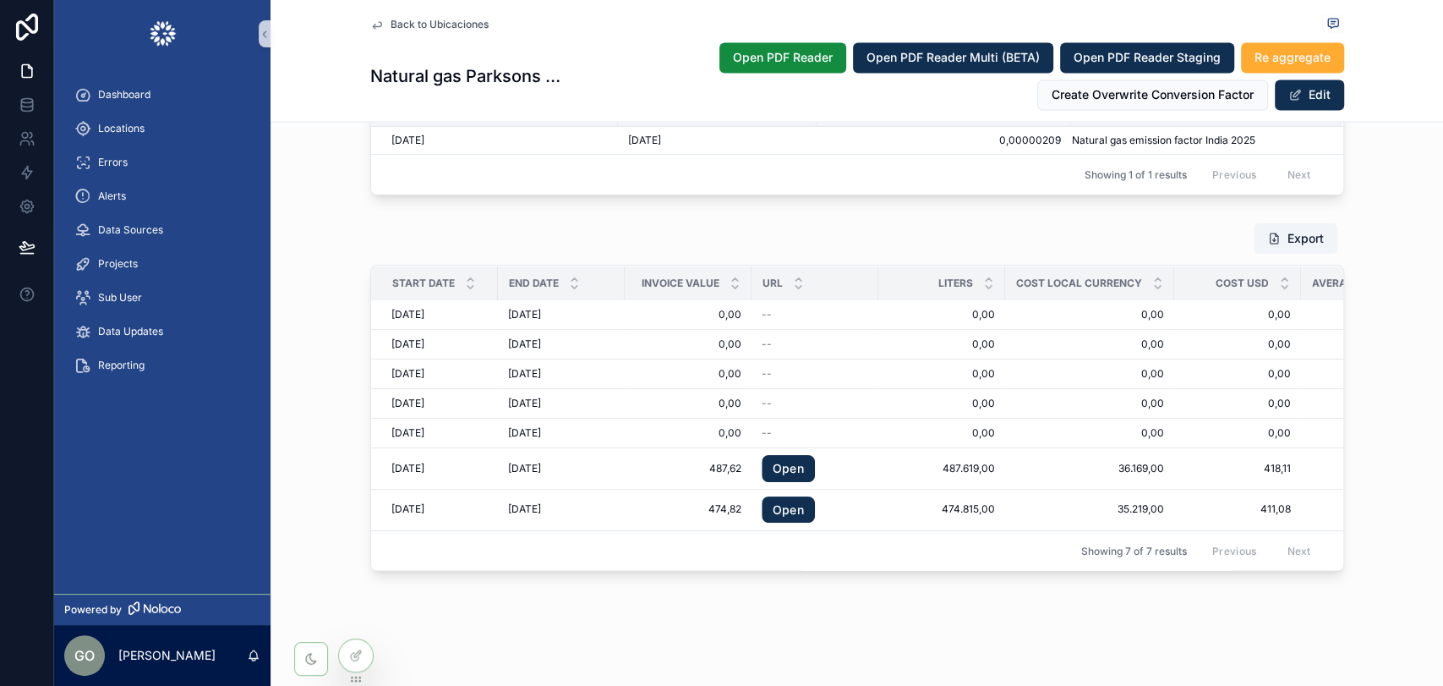
scroll to position [2033, 0]
click at [468, 285] on icon "scrollable content" at bounding box center [471, 286] width 6 height 3
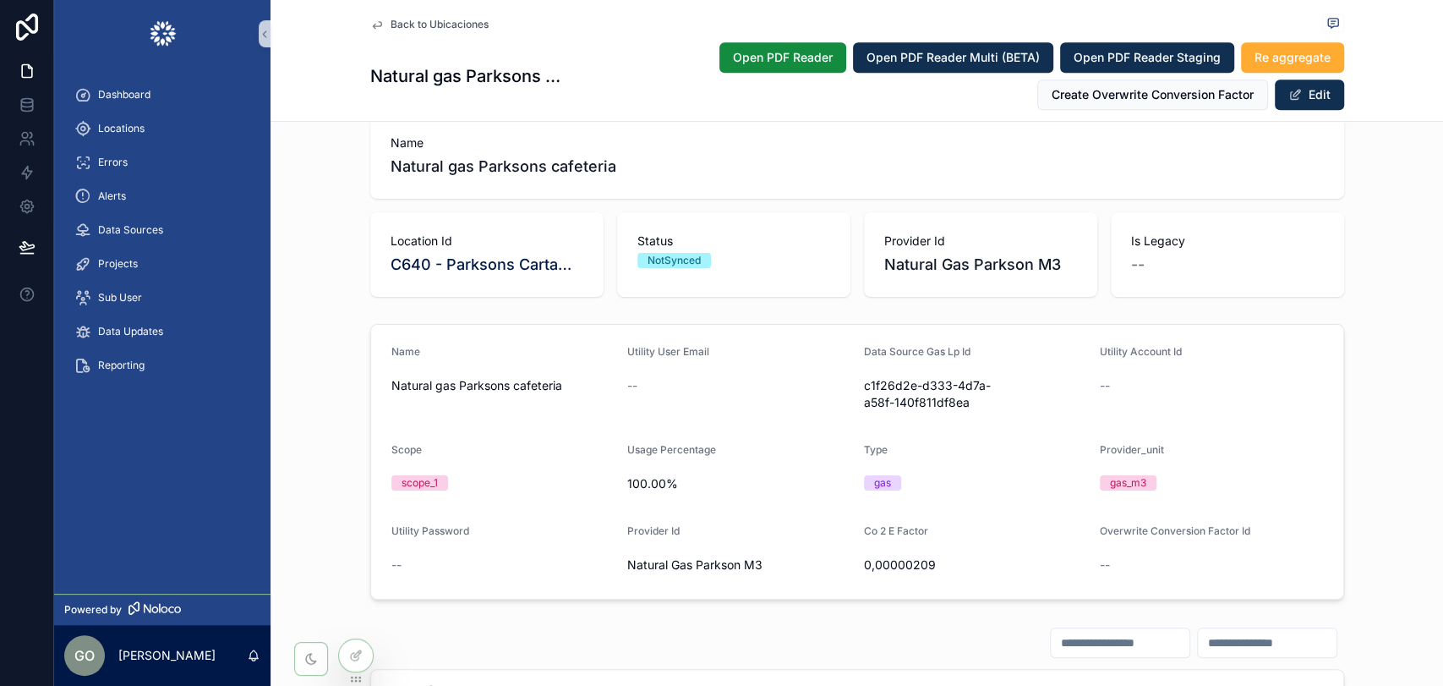
scroll to position [657, 0]
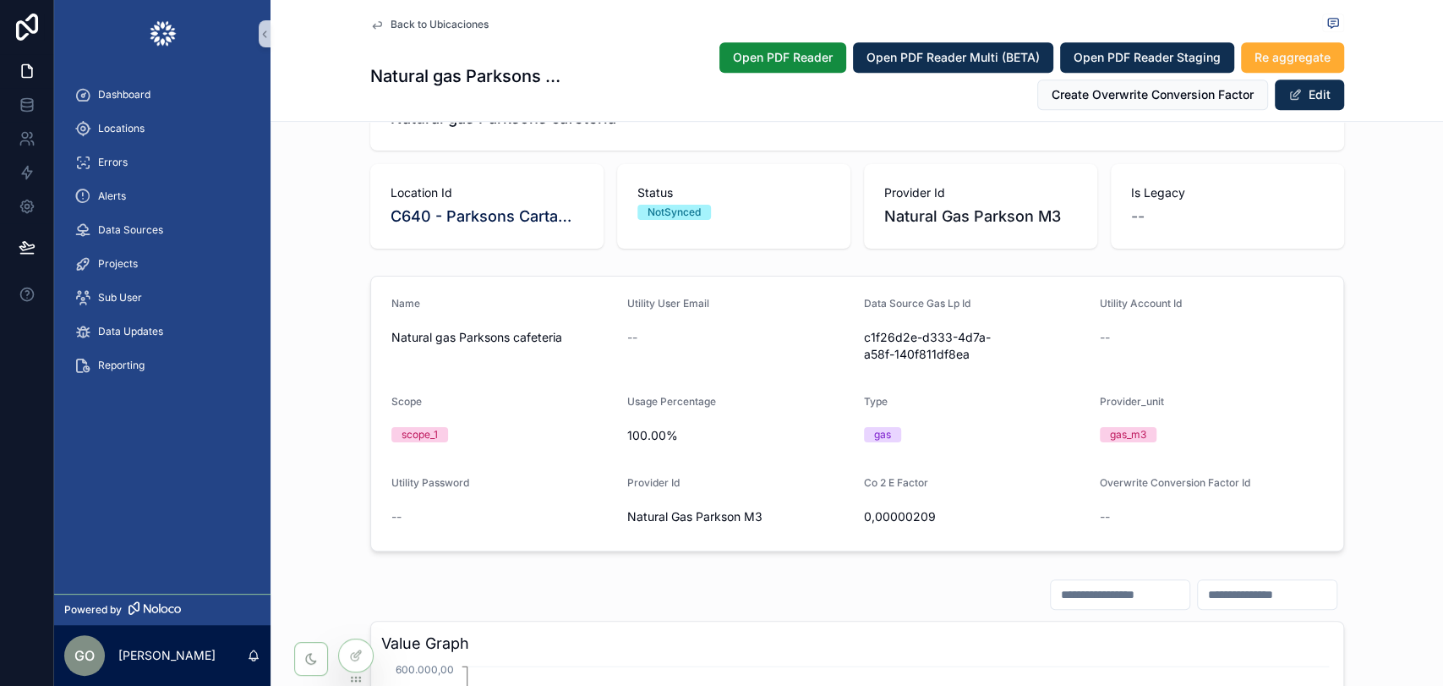
click at [486, 218] on span "C640 - Parksons Cartamundi Factory" at bounding box center [487, 217] width 193 height 24
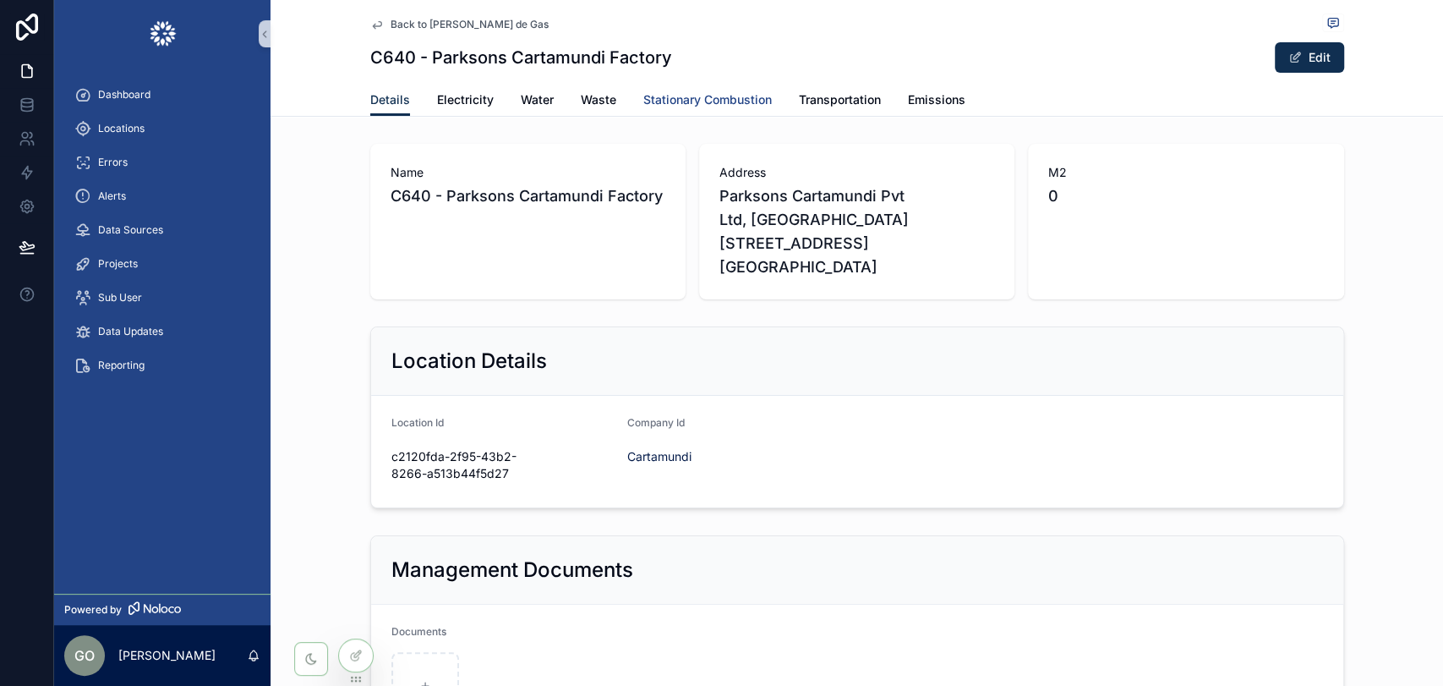
click at [684, 96] on span "Stationary Combustion" at bounding box center [707, 99] width 129 height 17
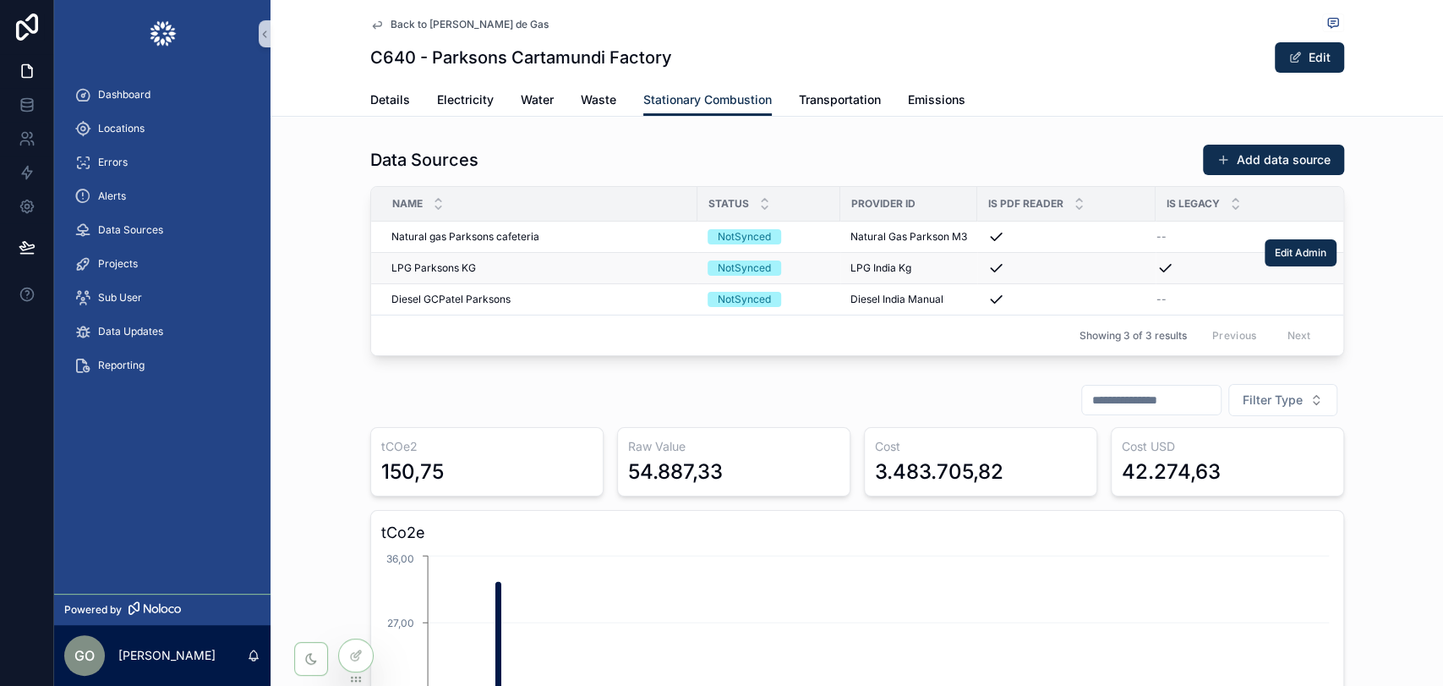
click at [435, 269] on span "LPG Parksons KG" at bounding box center [433, 268] width 85 height 14
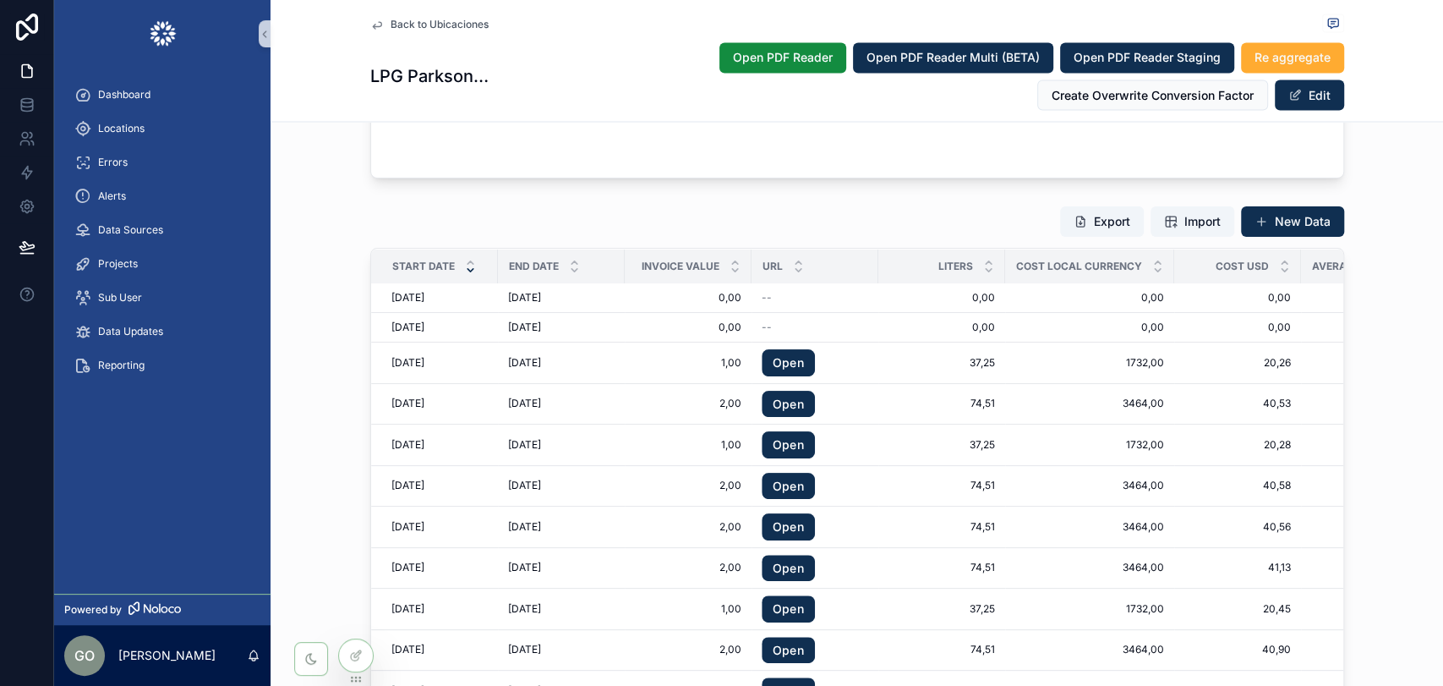
click at [465, 269] on icon "scrollable content" at bounding box center [470, 269] width 11 height 11
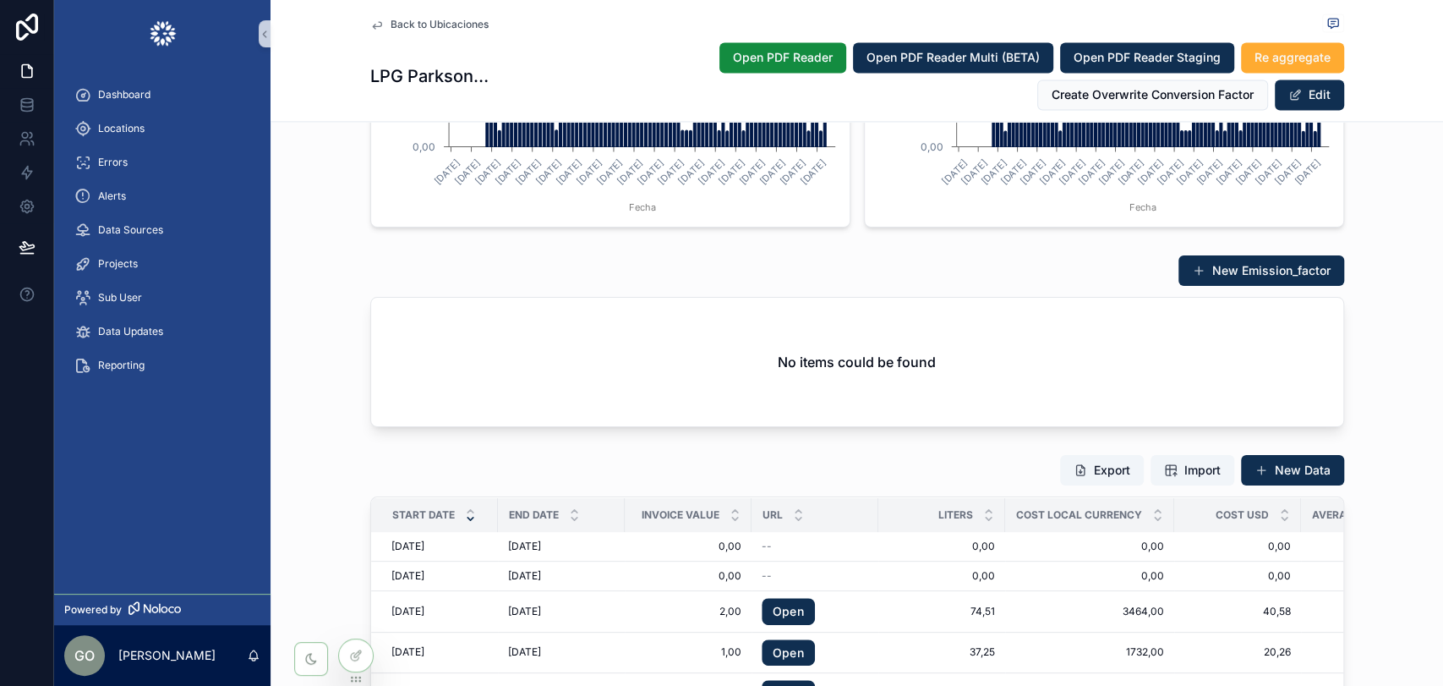
scroll to position [2066, 0]
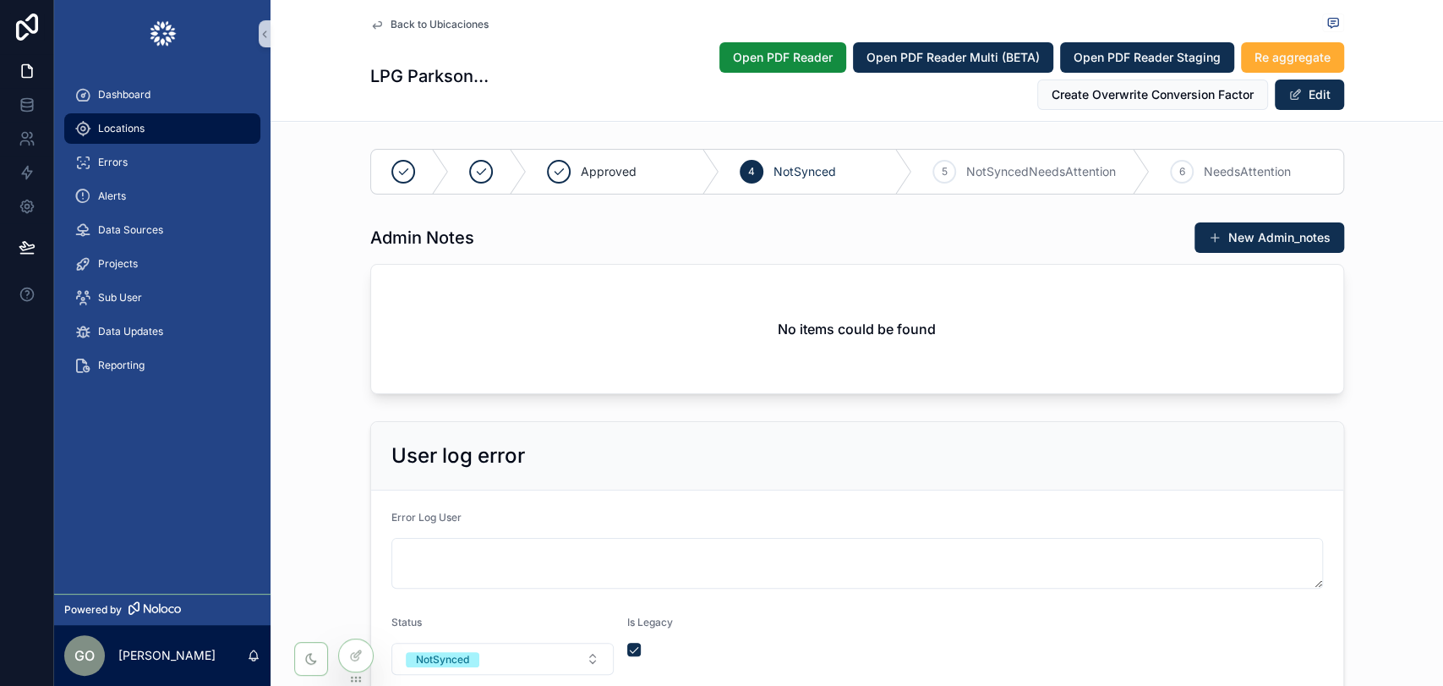
scroll to position [1691, 0]
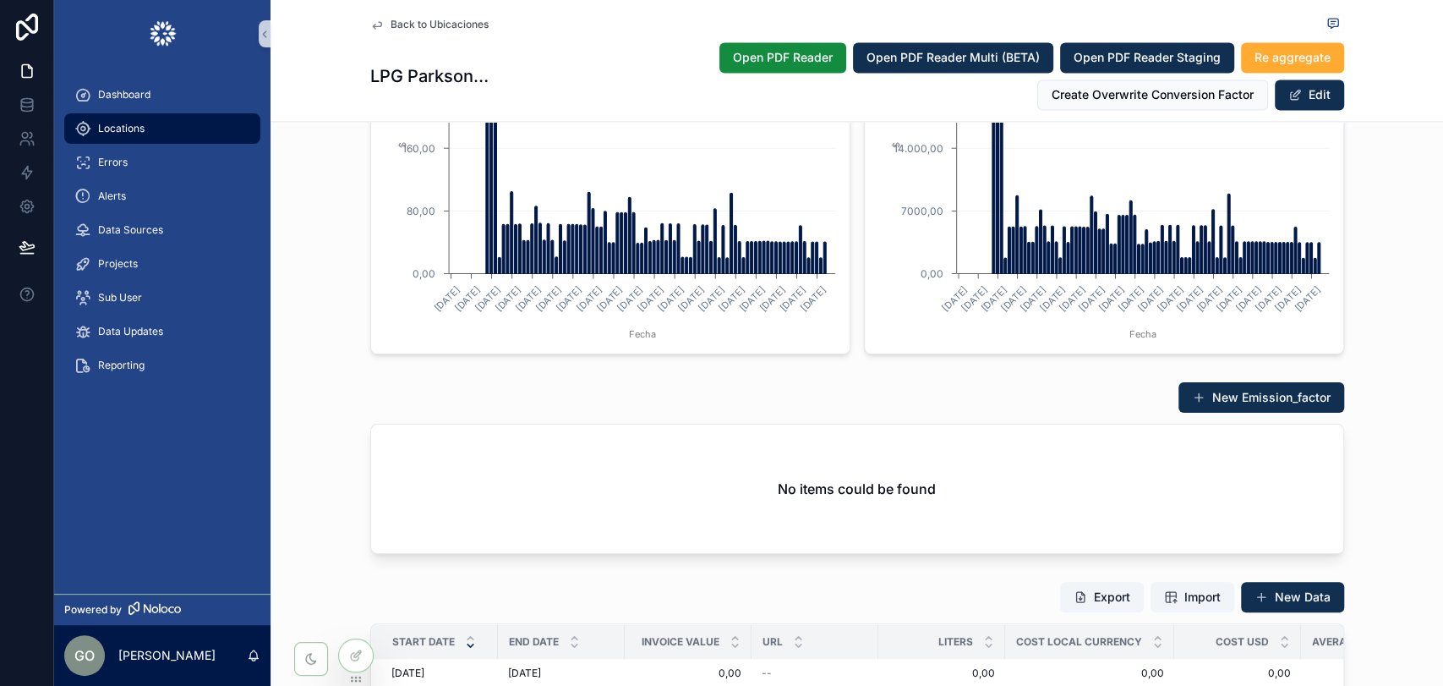
click at [145, 123] on div "Locations" at bounding box center [162, 128] width 176 height 27
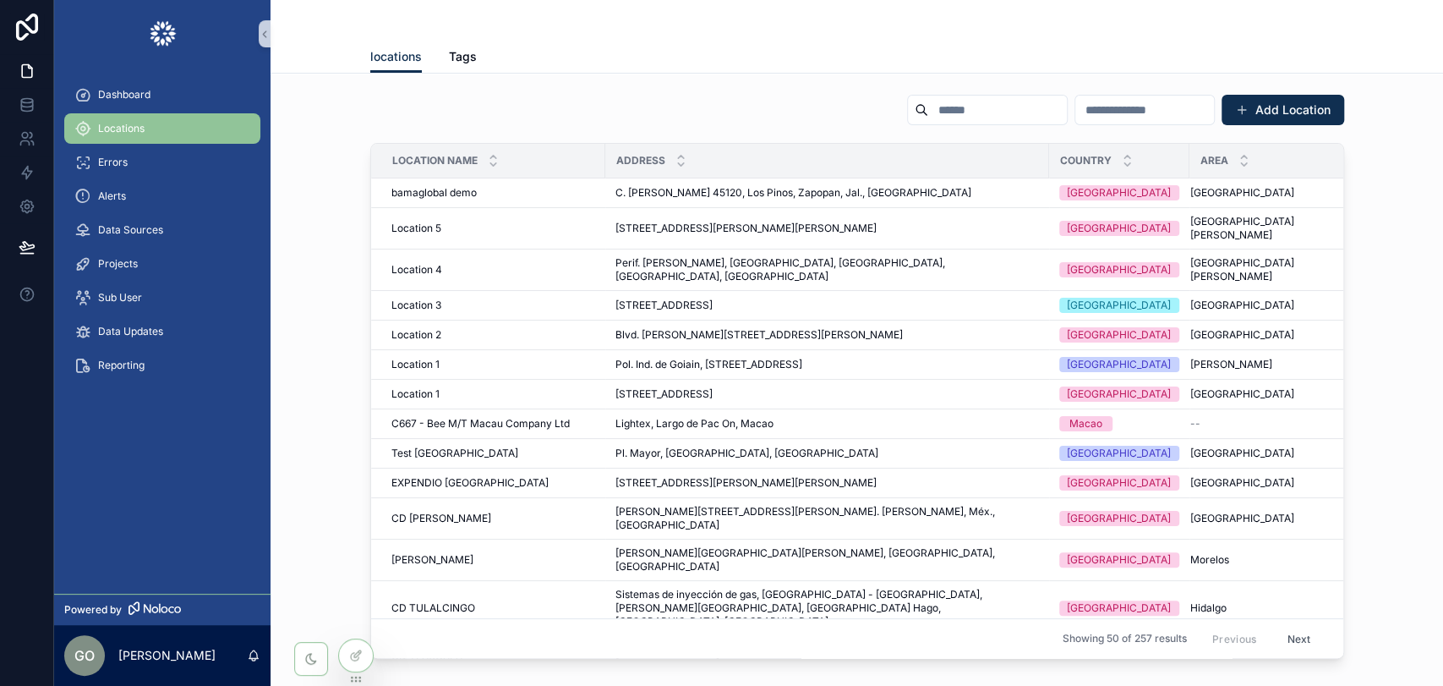
click at [928, 115] on input "scrollable content" at bounding box center [997, 110] width 139 height 24
paste input "**********"
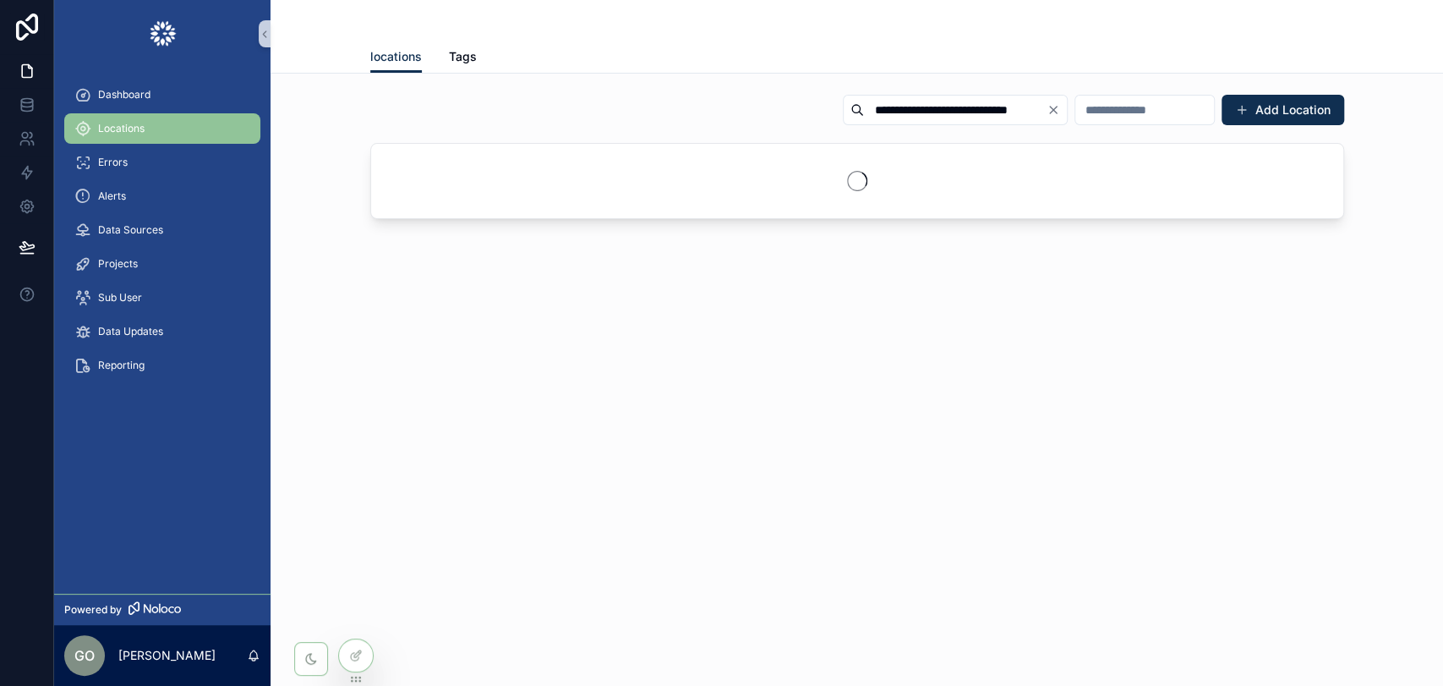
type input "**********"
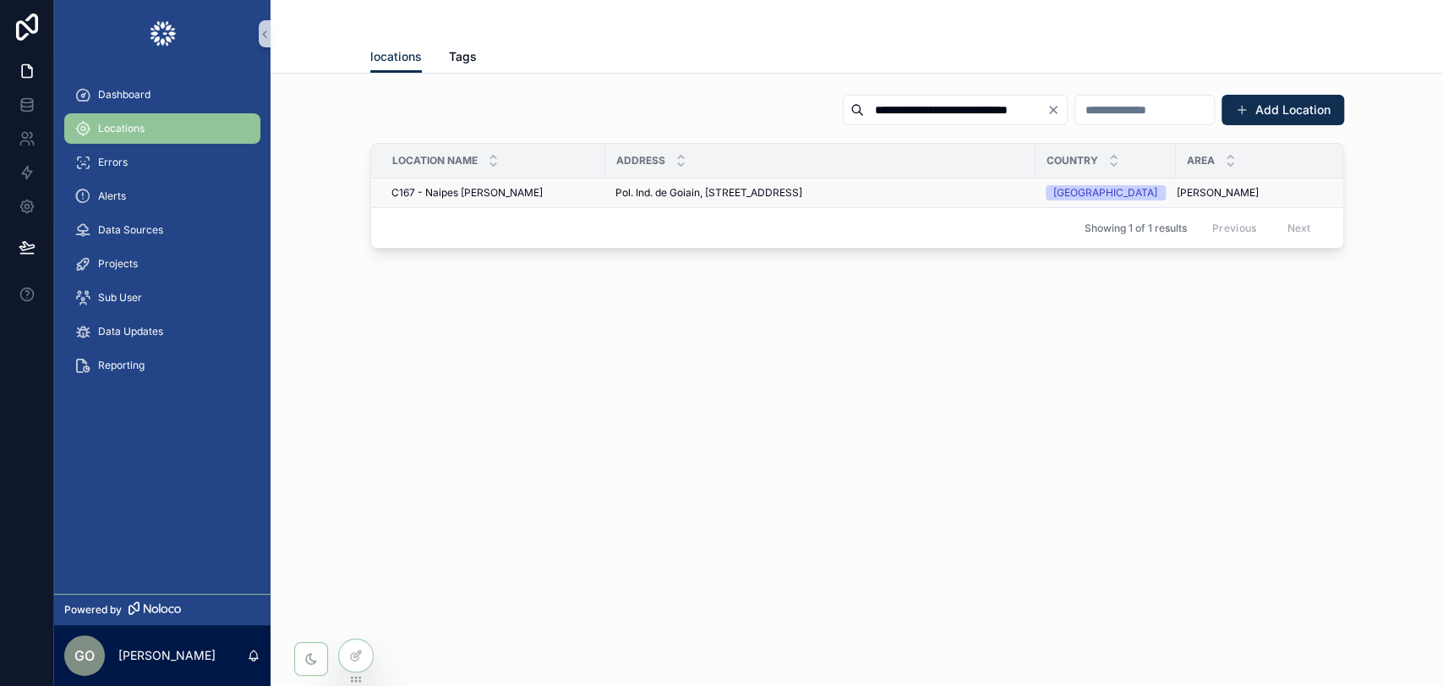
click at [727, 202] on td "Pol. Ind. de Goiain, San Blas Hiribidea, 19, 01170 Legutio, Álava, España Pol. …" at bounding box center [820, 193] width 430 height 30
click at [724, 192] on span "Pol. Ind. de Goiain, [STREET_ADDRESS]" at bounding box center [708, 193] width 187 height 14
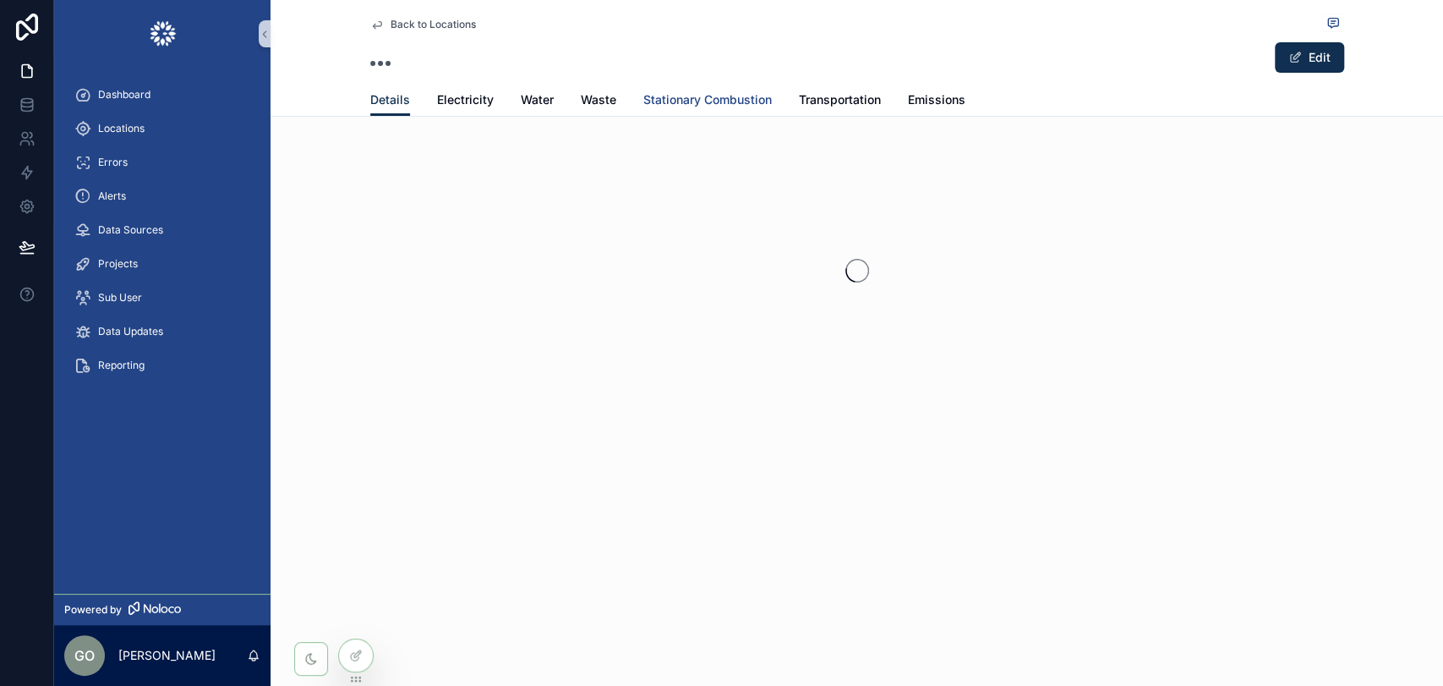
click at [714, 103] on span "Stationary Combustion" at bounding box center [707, 99] width 129 height 17
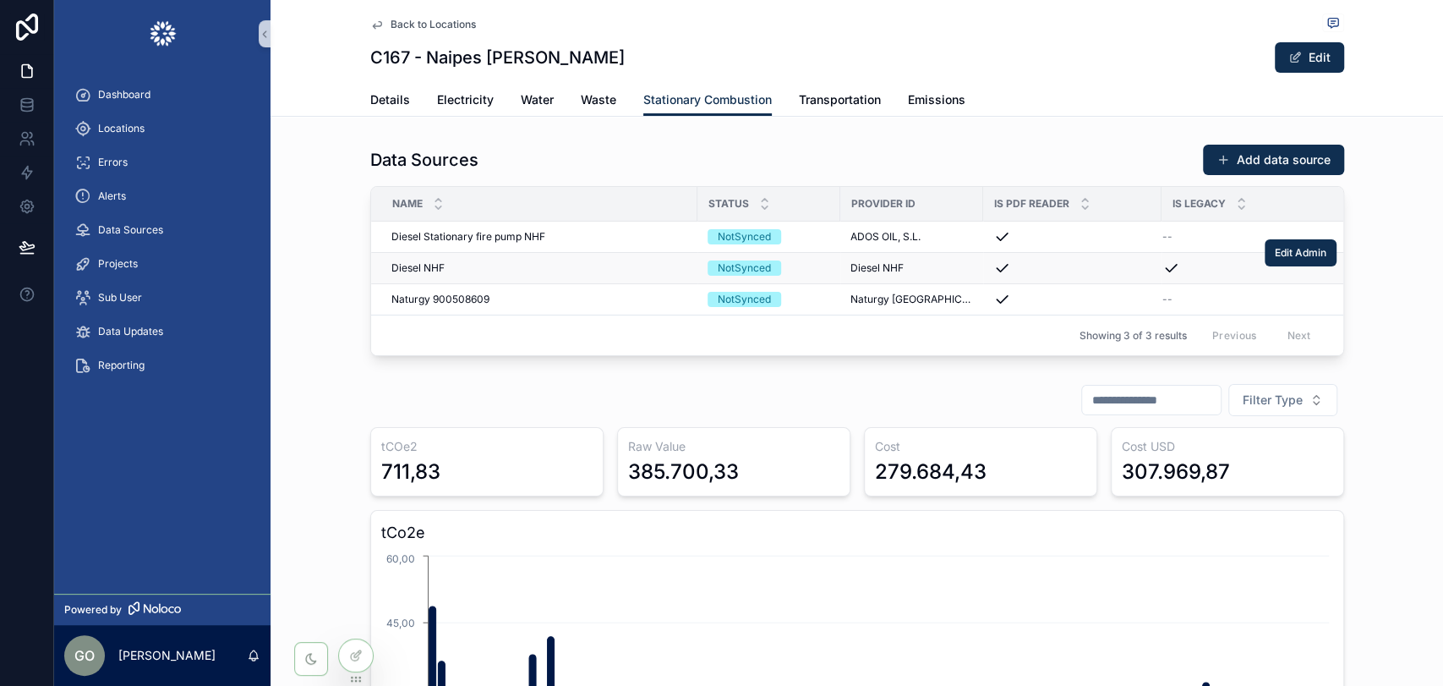
click at [429, 266] on span "Diesel NHF" at bounding box center [417, 268] width 53 height 14
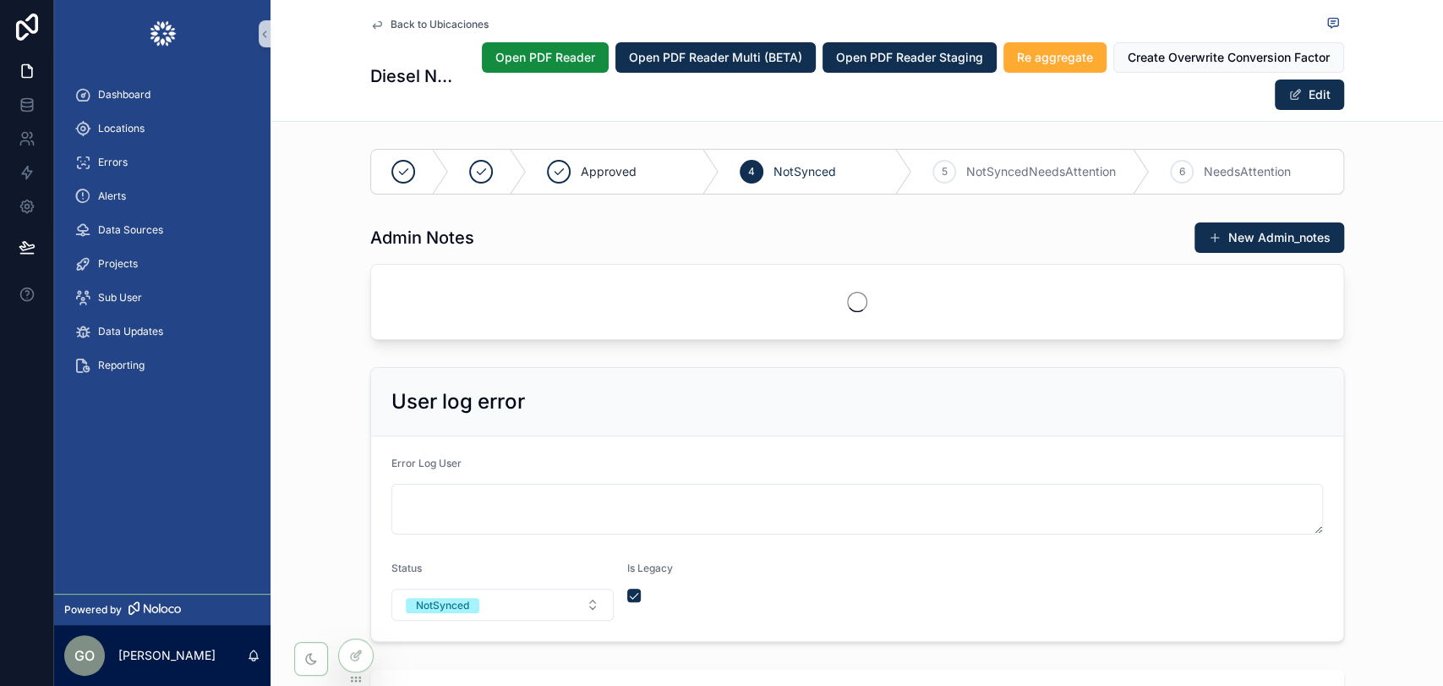
click at [1380, 467] on div "User log error Error Log User Status NotSynced Is Legacy" at bounding box center [857, 504] width 1173 height 288
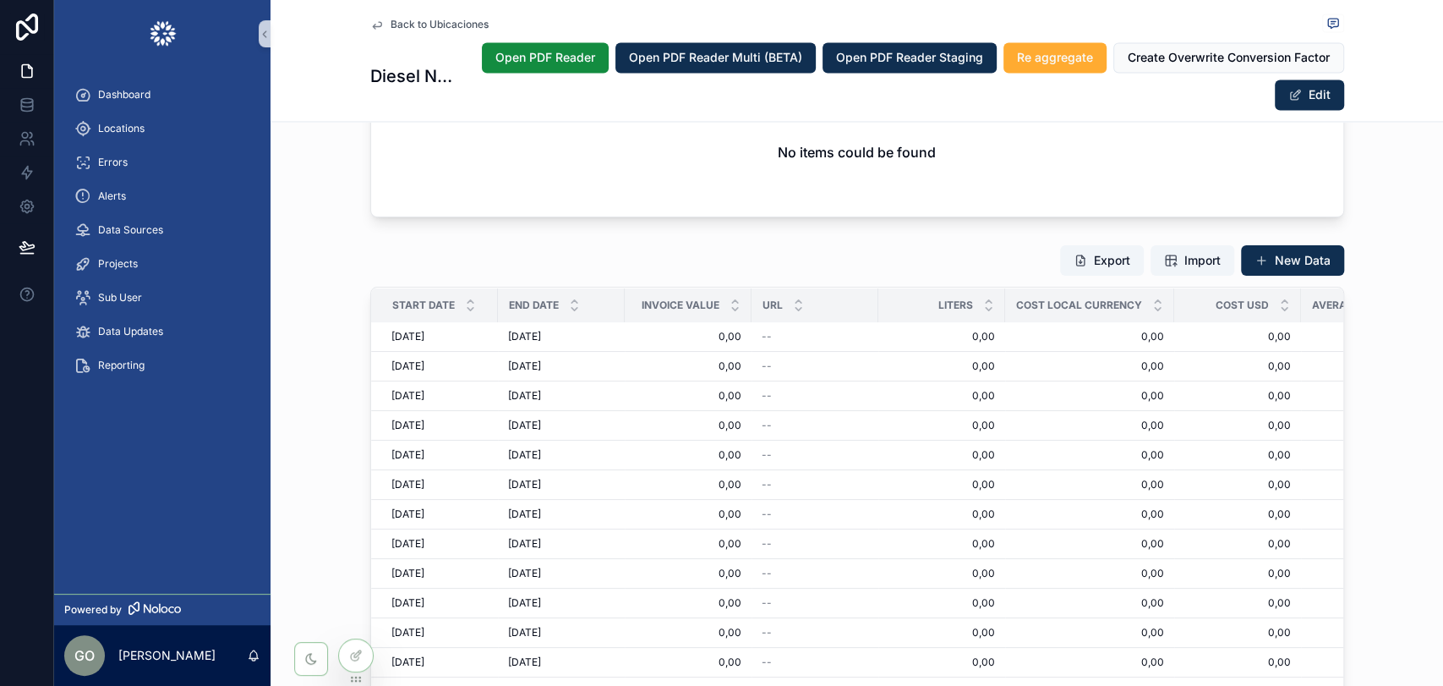
scroll to position [2066, 0]
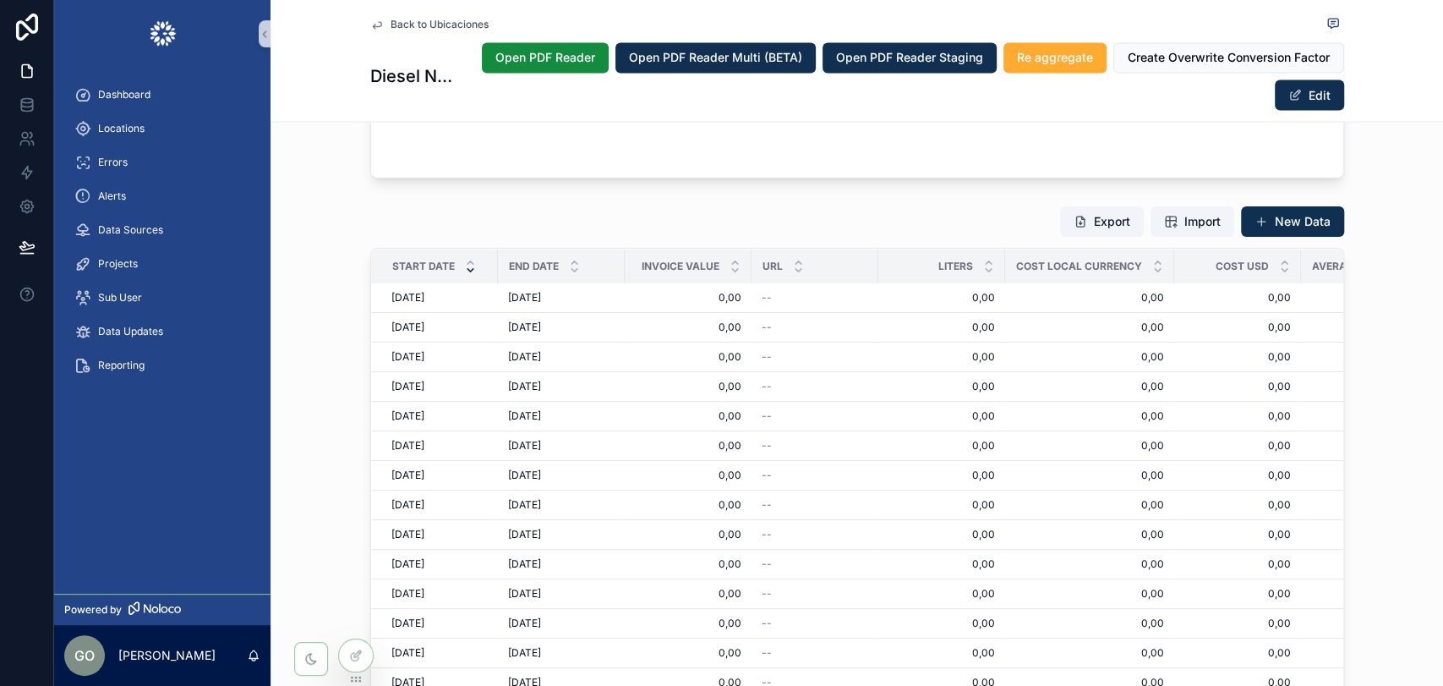
click at [465, 265] on icon "scrollable content" at bounding box center [470, 269] width 11 height 11
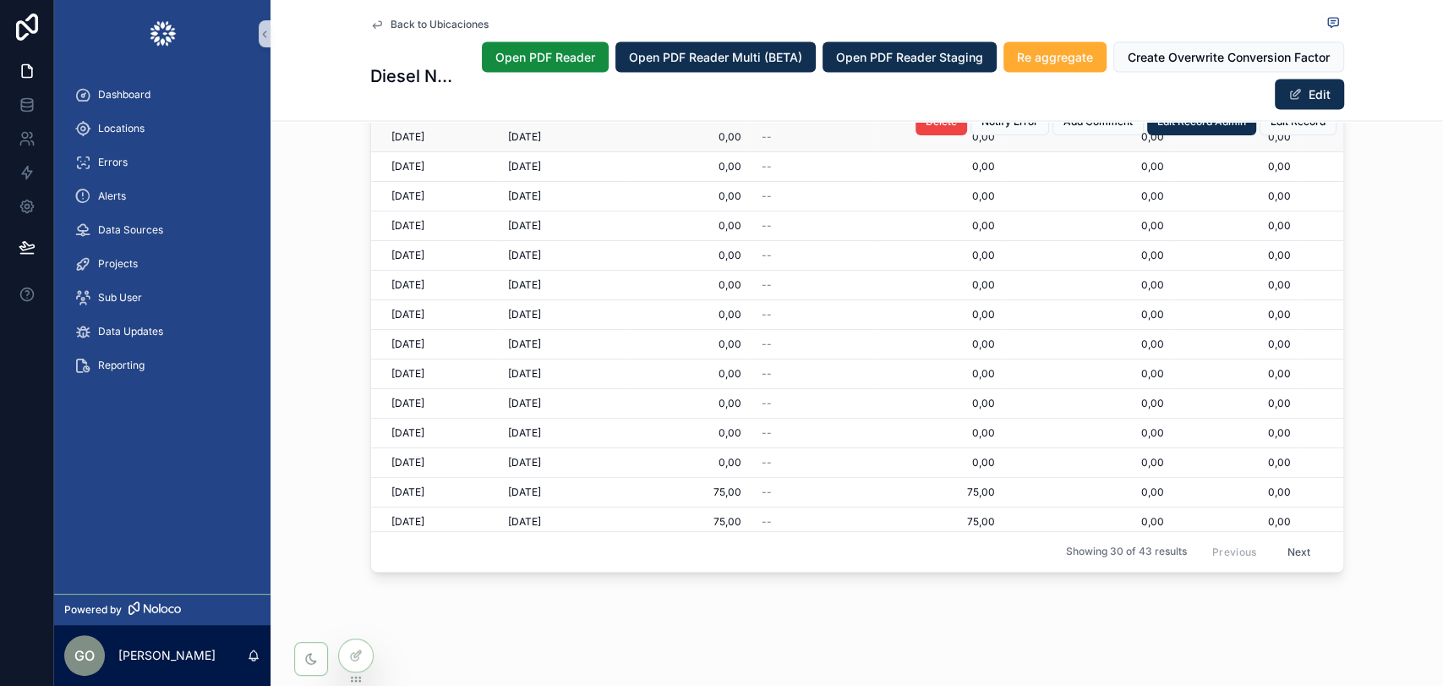
scroll to position [95, 0]
